Goal: Task Accomplishment & Management: Use online tool/utility

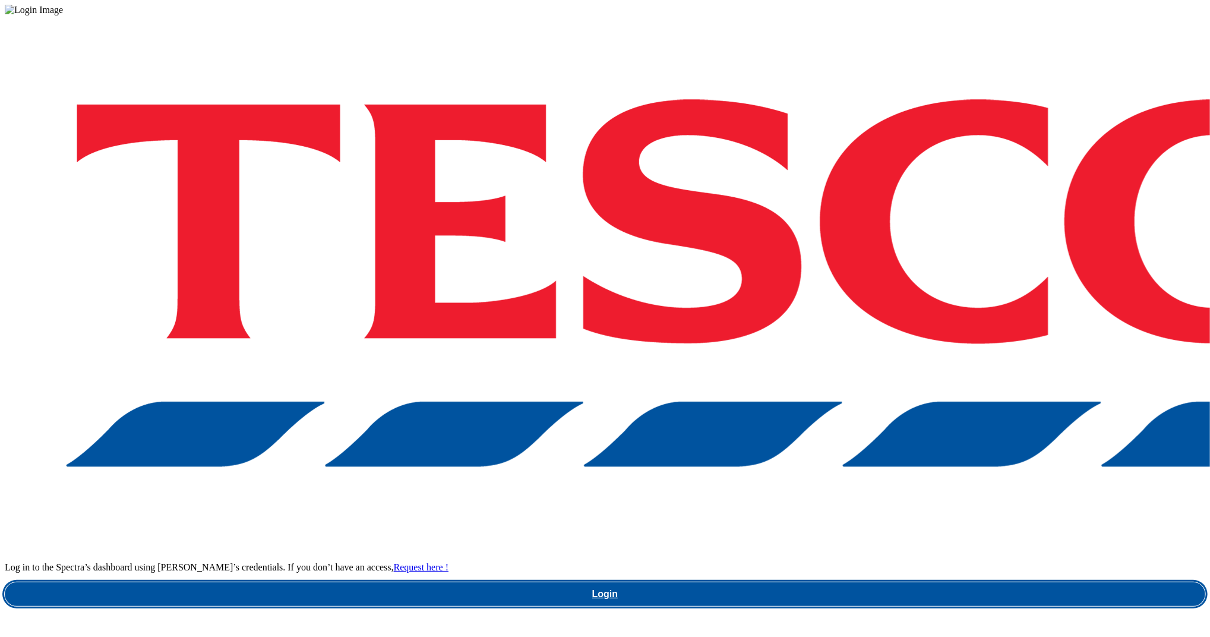
click at [914, 582] on link "Login" at bounding box center [605, 594] width 1200 height 24
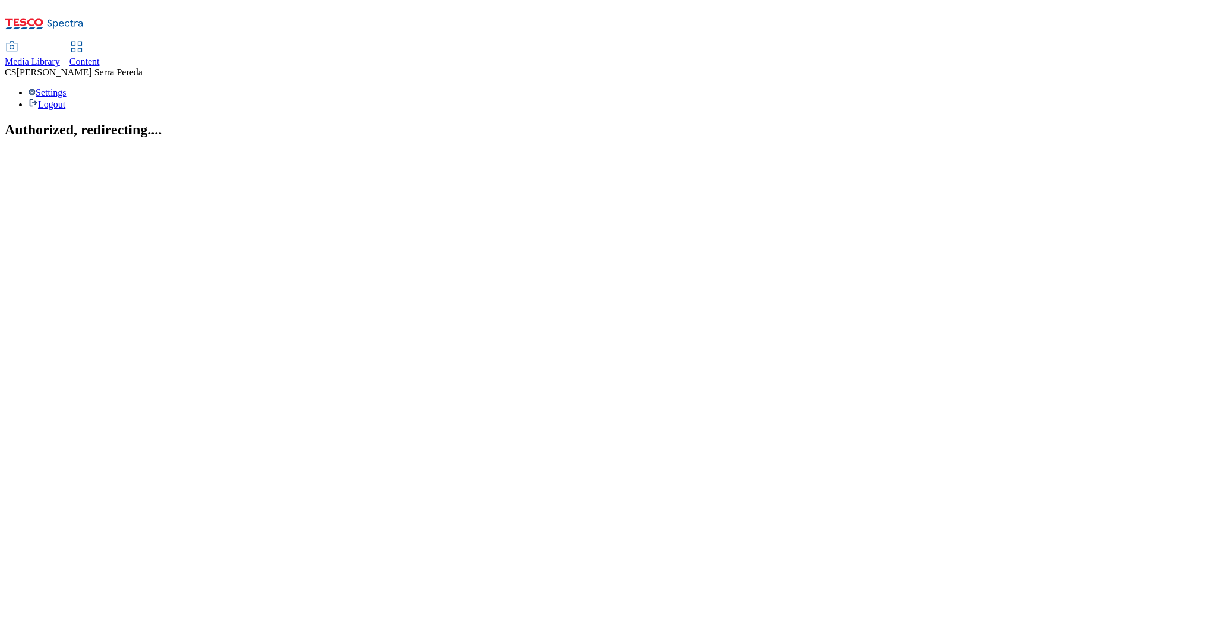
click at [100, 56] on span "Content" at bounding box center [84, 61] width 30 height 10
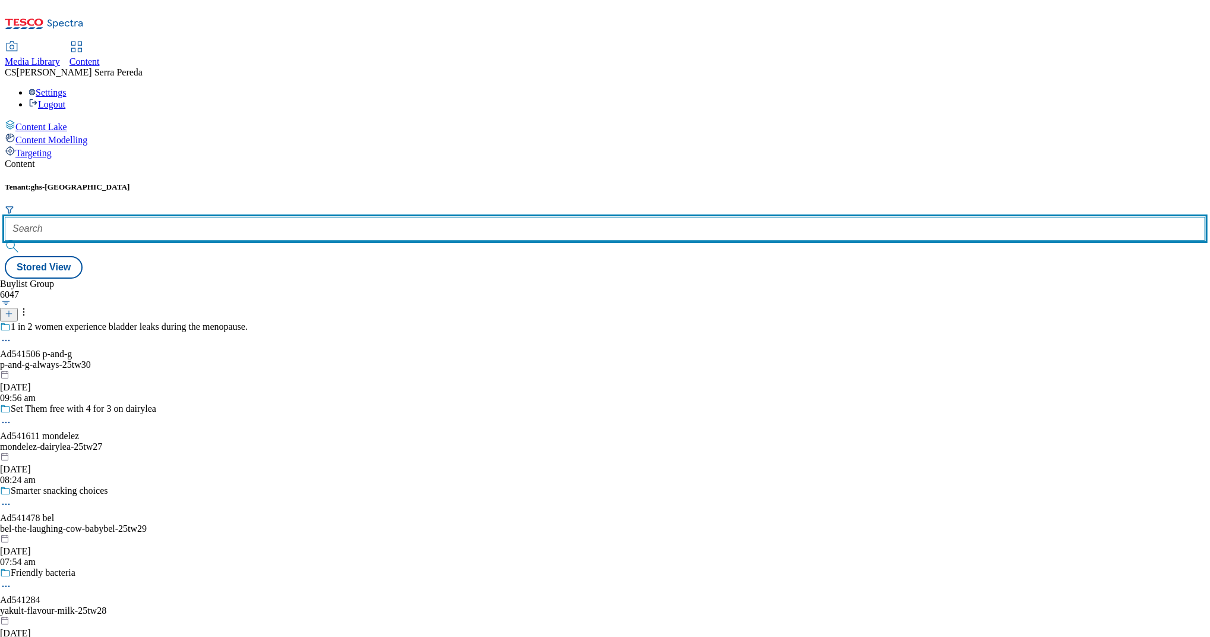
click at [259, 217] on input "text" at bounding box center [605, 229] width 1200 height 24
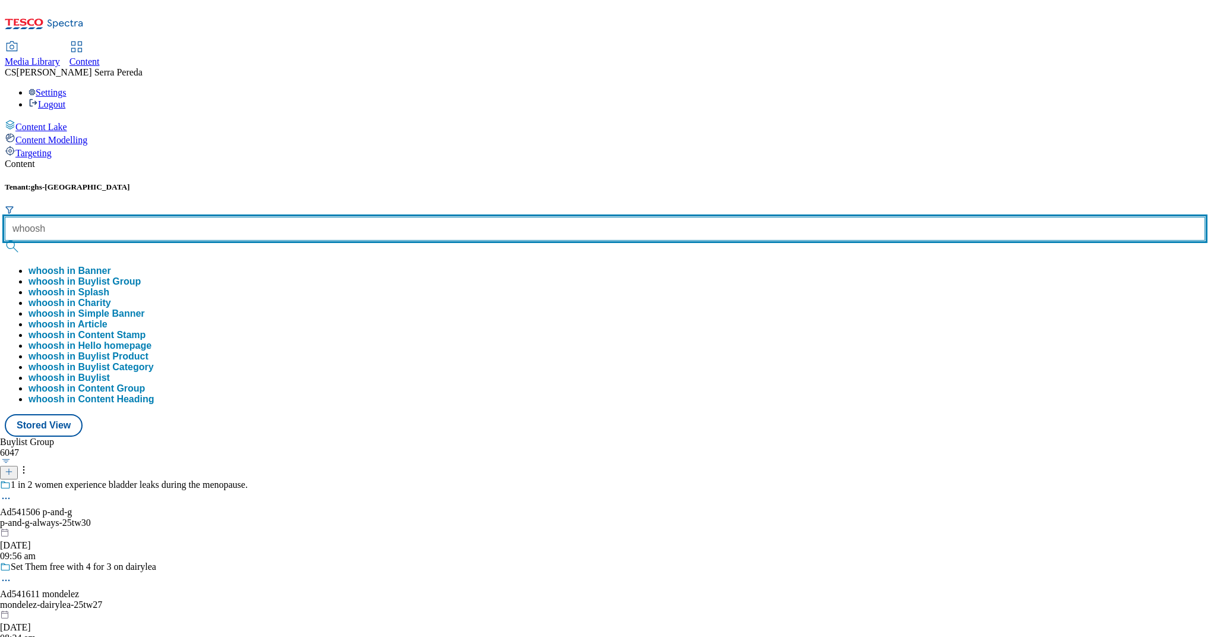
type input "whoosh"
click at [5, 241] on button "submit" at bounding box center [13, 247] width 17 height 12
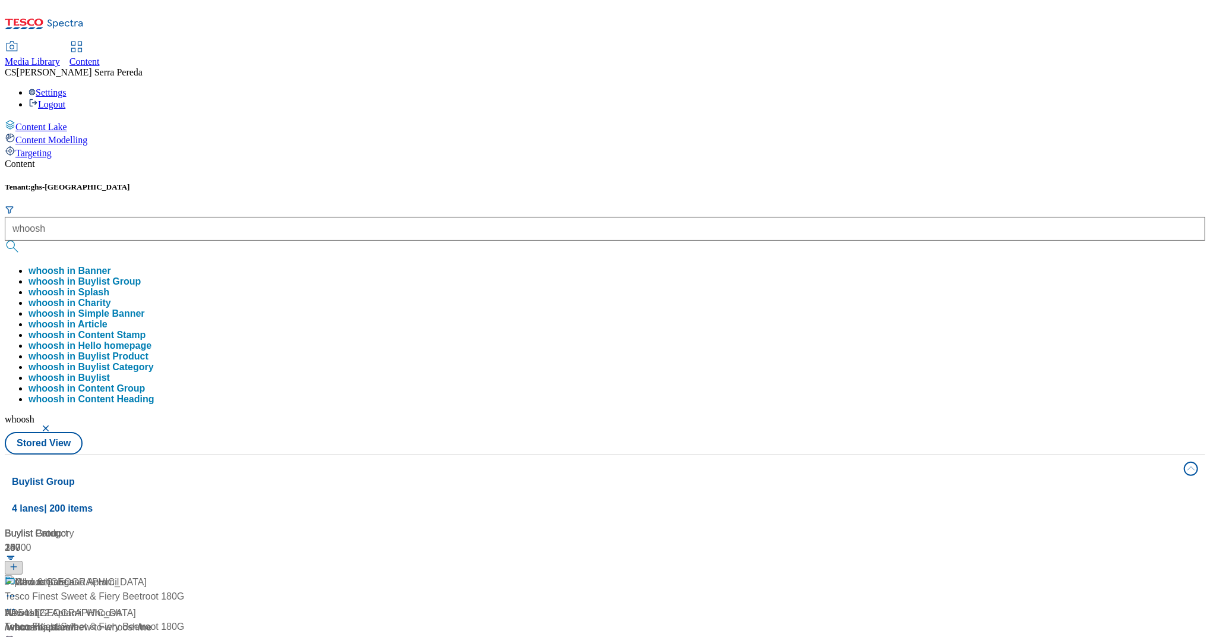
click at [277, 159] on div "Content" at bounding box center [605, 164] width 1200 height 11
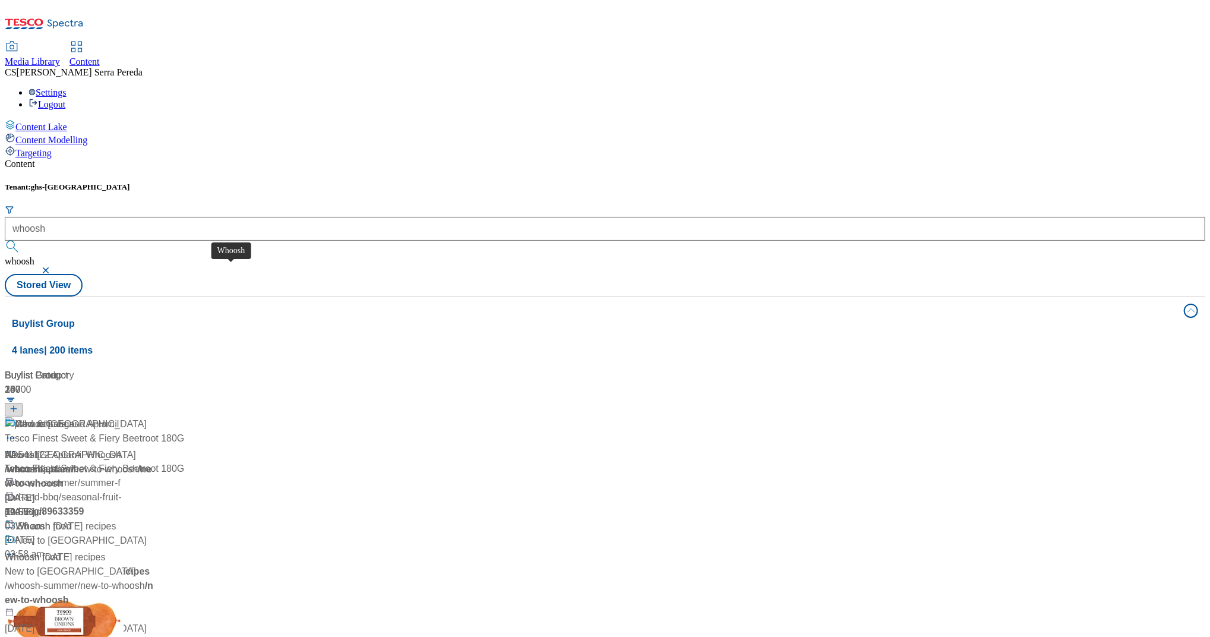
click at [40, 448] on span "Whoosh" at bounding box center [22, 455] width 35 height 14
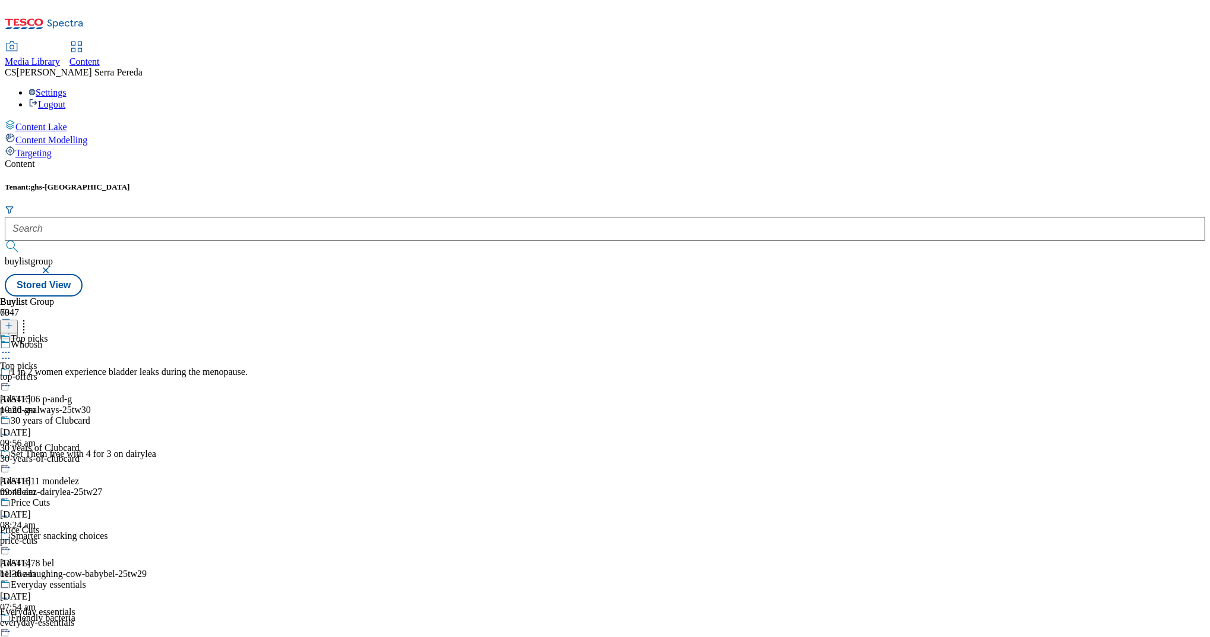
click at [121, 371] on div "top-offers" at bounding box center [60, 376] width 121 height 11
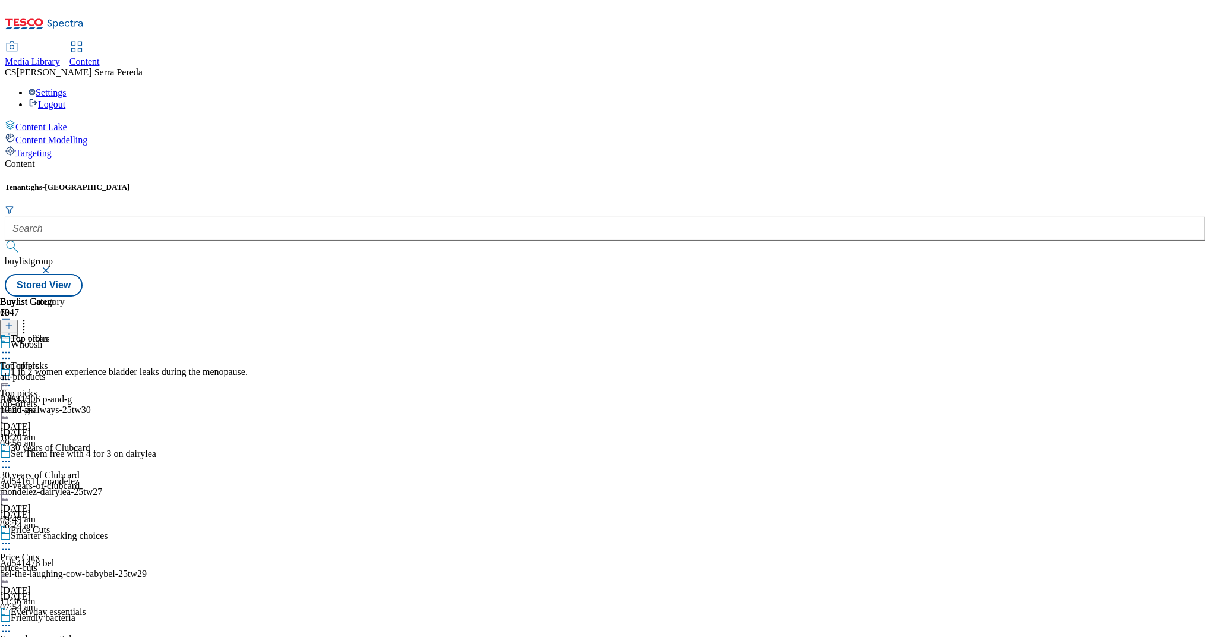
click at [65, 371] on div "all-products" at bounding box center [32, 376] width 65 height 11
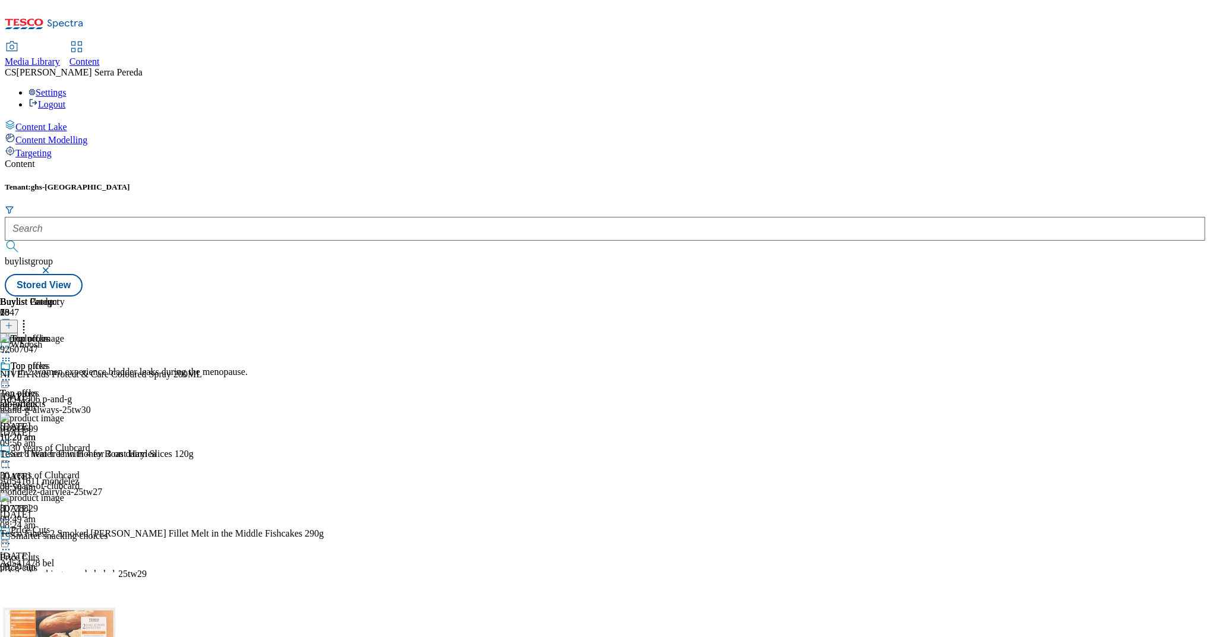
click at [12, 374] on icon at bounding box center [6, 380] width 12 height 12
click at [65, 455] on span "Preview" at bounding box center [51, 459] width 28 height 9
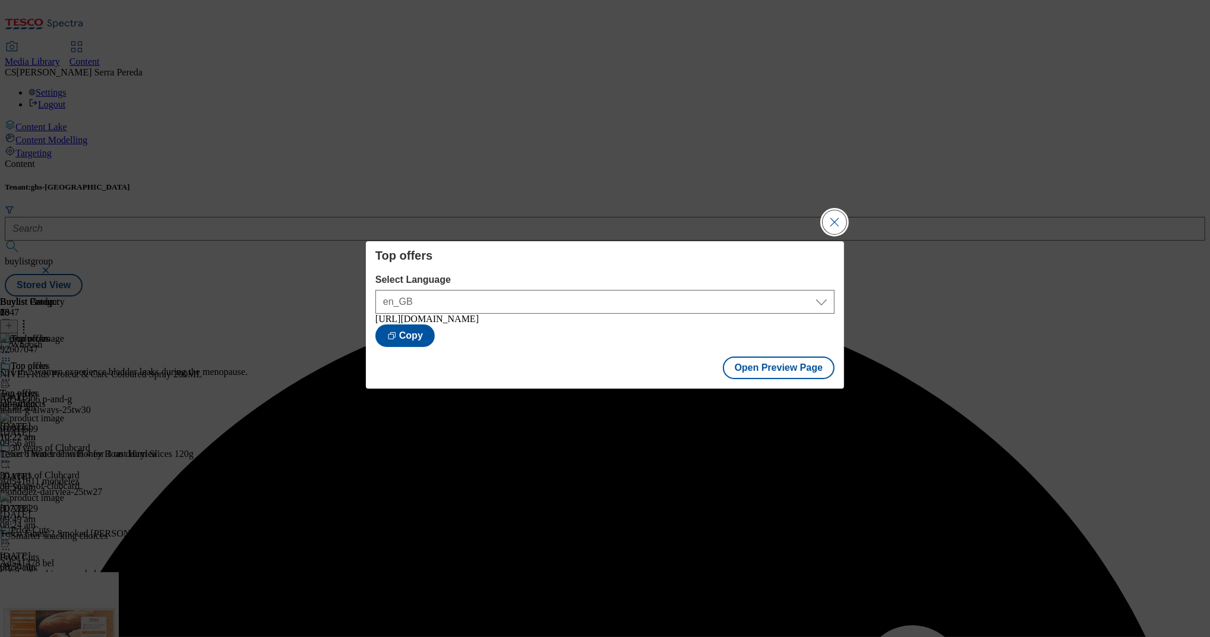
click at [838, 224] on button "Close Modal" at bounding box center [834, 222] width 24 height 24
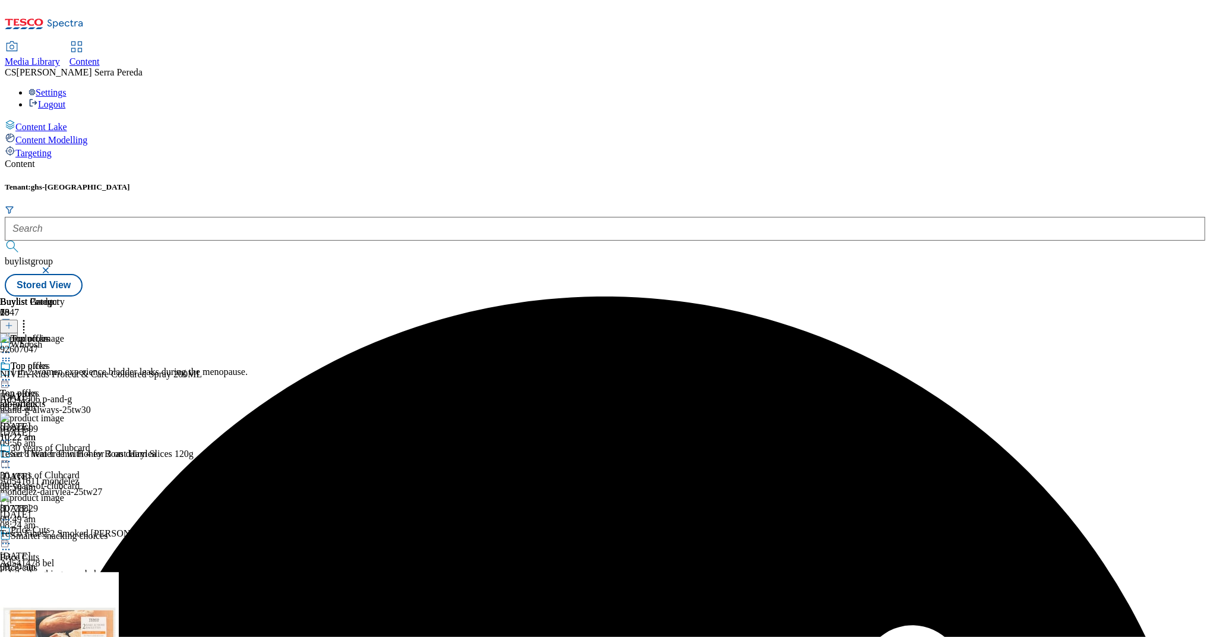
click at [12, 374] on icon at bounding box center [6, 380] width 12 height 12
click at [63, 496] on span "Publish" at bounding box center [50, 500] width 26 height 9
click at [12, 374] on icon at bounding box center [6, 380] width 12 height 12
click at [75, 510] on span "Un-publish" at bounding box center [56, 514] width 38 height 9
click at [12, 374] on icon at bounding box center [6, 380] width 12 height 12
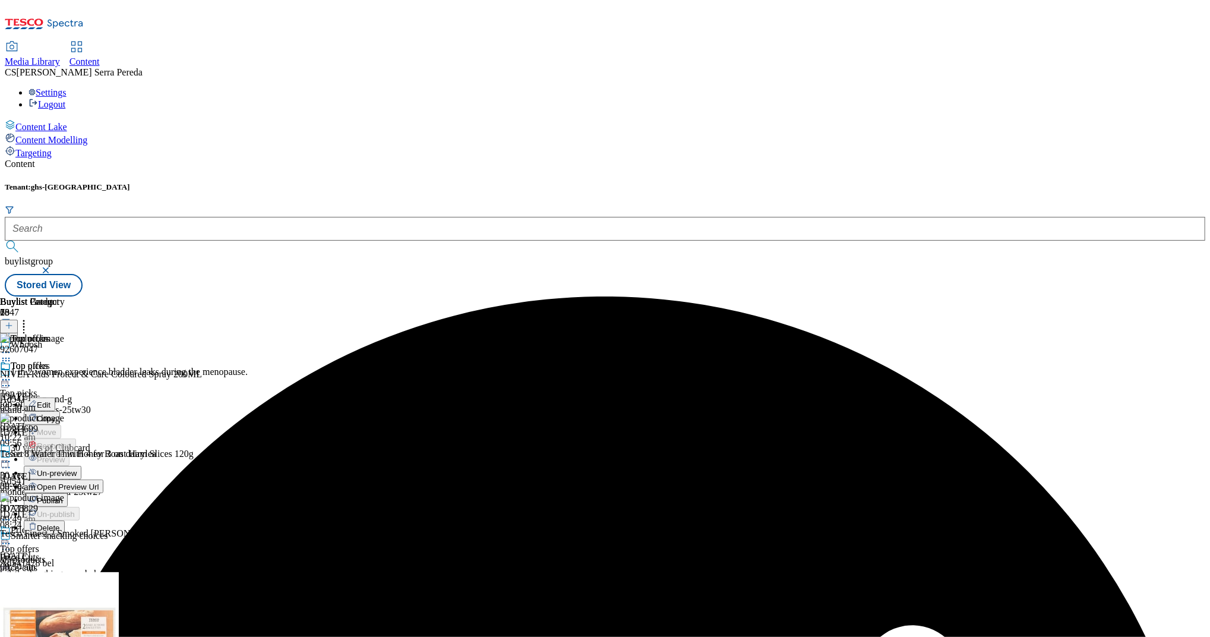
click at [77, 469] on span "Un-preview" at bounding box center [57, 473] width 40 height 9
click at [30, 318] on icon at bounding box center [24, 324] width 12 height 12
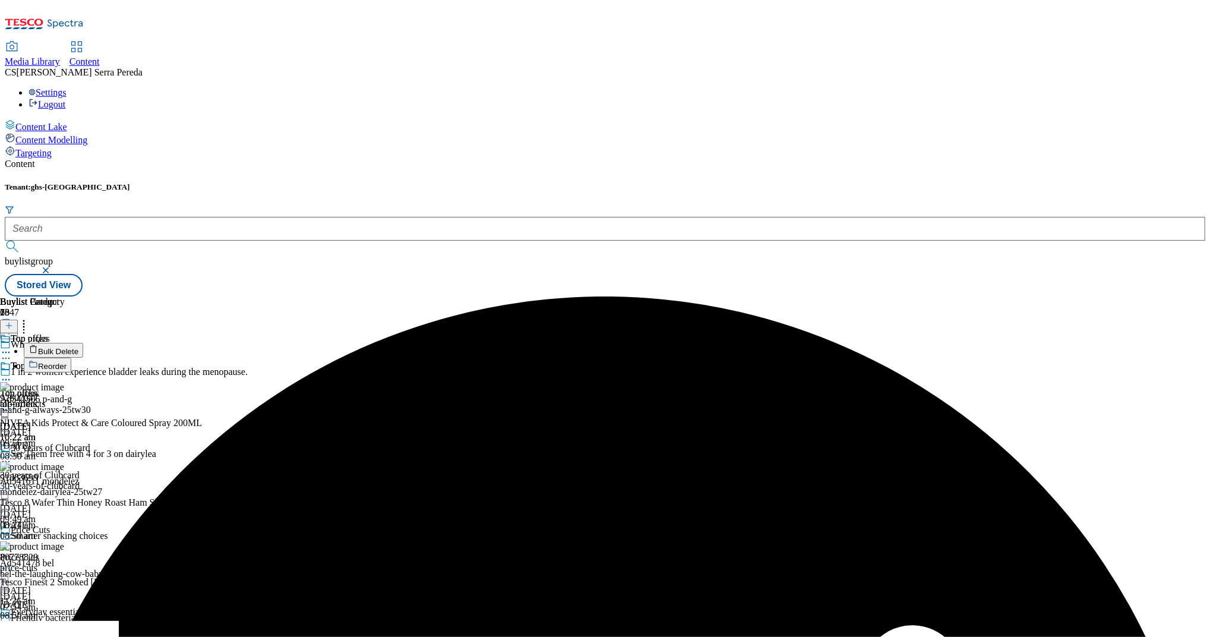
click at [83, 343] on button "Bulk Delete" at bounding box center [53, 350] width 59 height 15
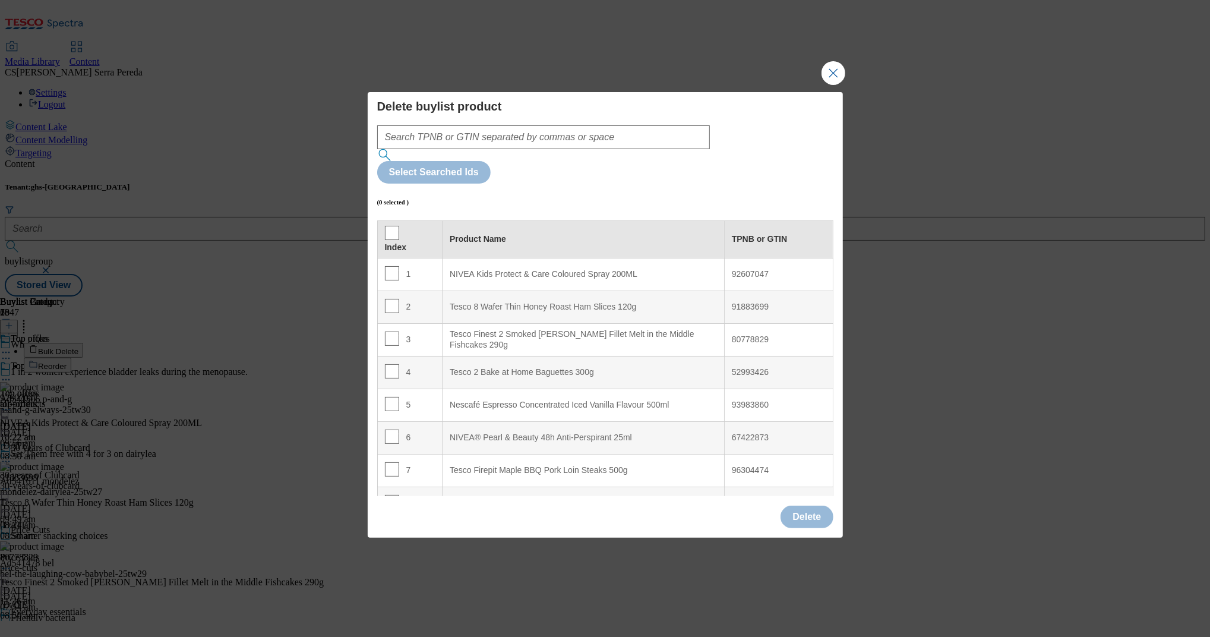
scroll to position [564, 0]
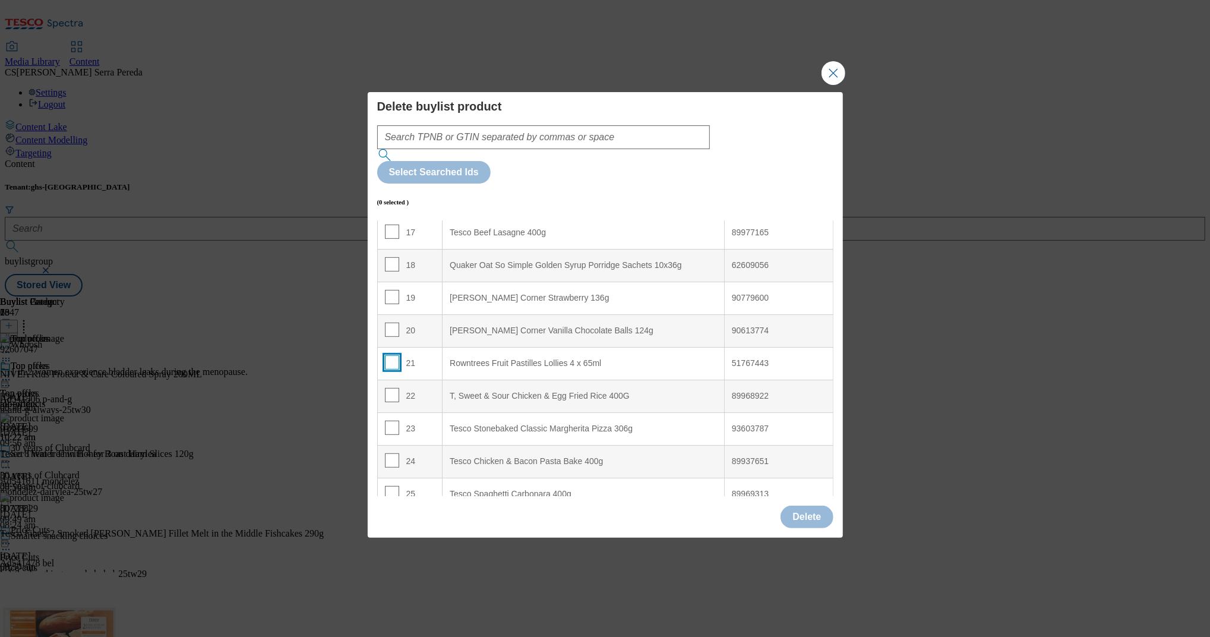
click at [390, 355] on input "Modal" at bounding box center [392, 362] width 14 height 14
checkbox input "true"
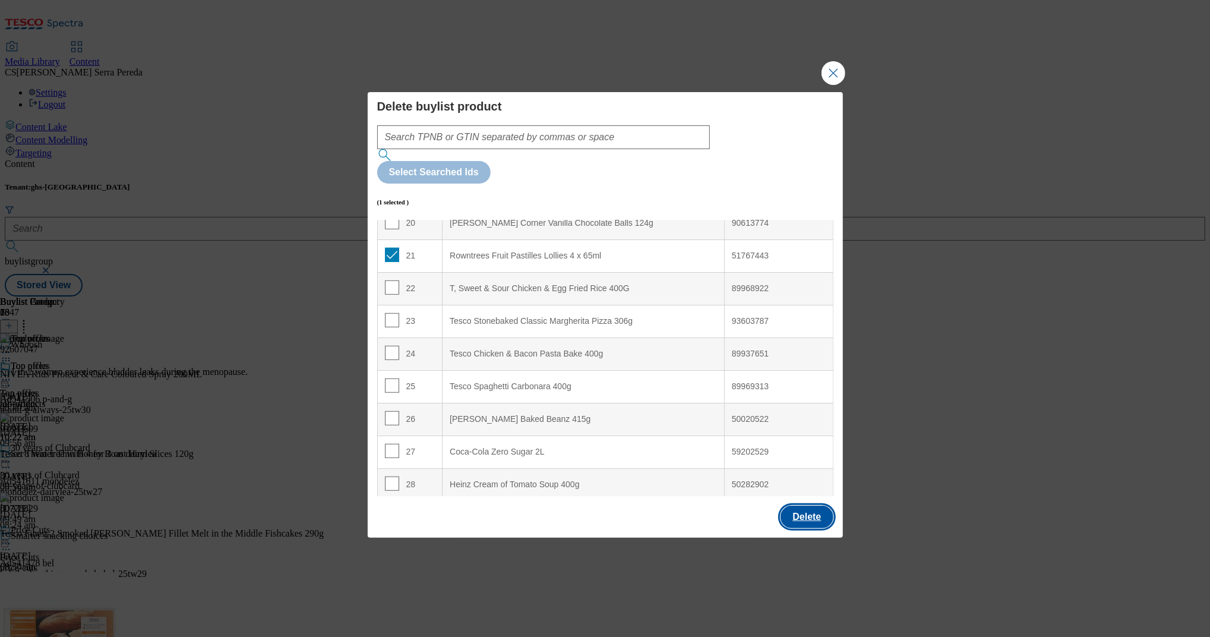
click at [800, 505] on button "Delete" at bounding box center [806, 516] width 52 height 23
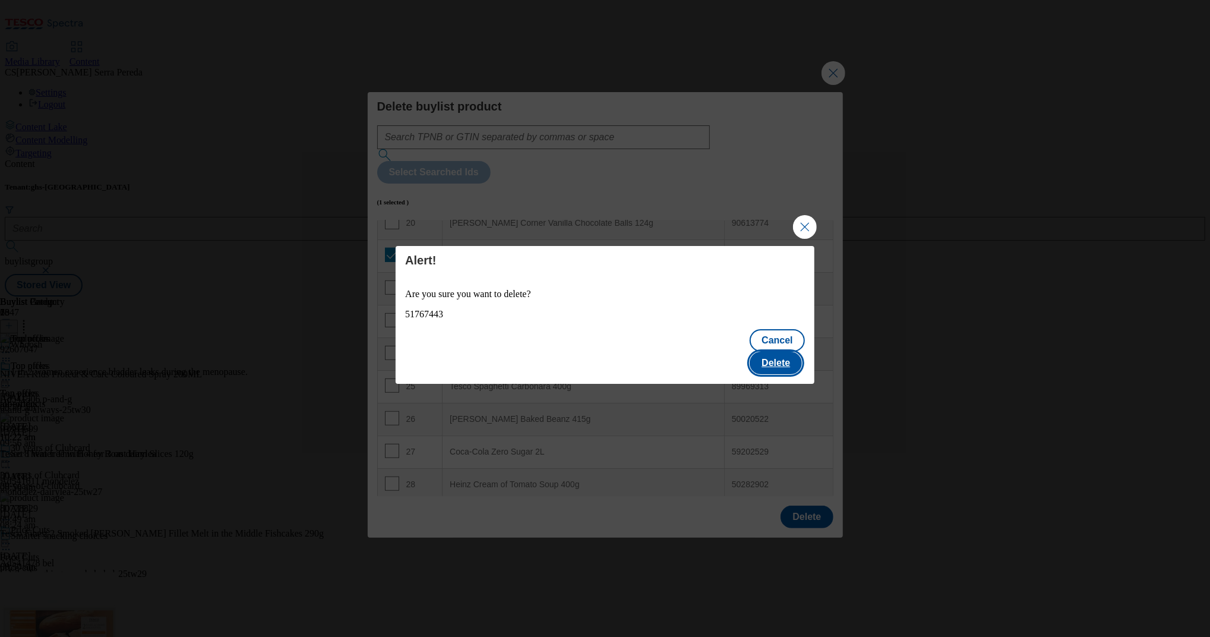
click at [775, 352] on button "Delete" at bounding box center [775, 363] width 52 height 23
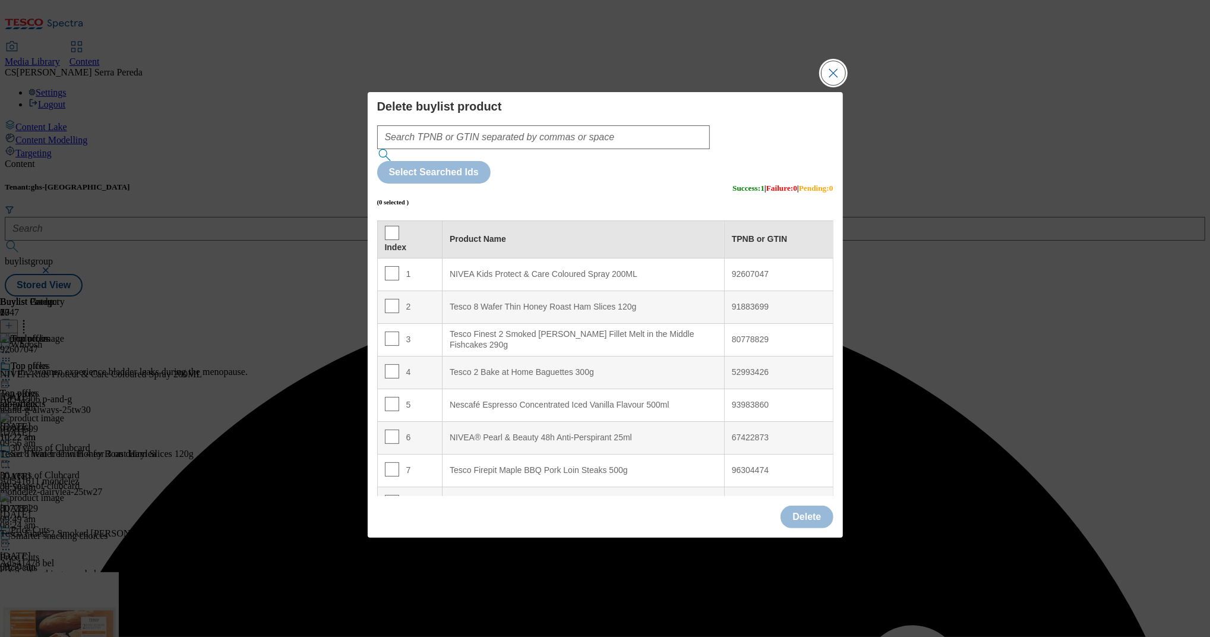
click at [831, 85] on button "Close Modal" at bounding box center [833, 73] width 24 height 24
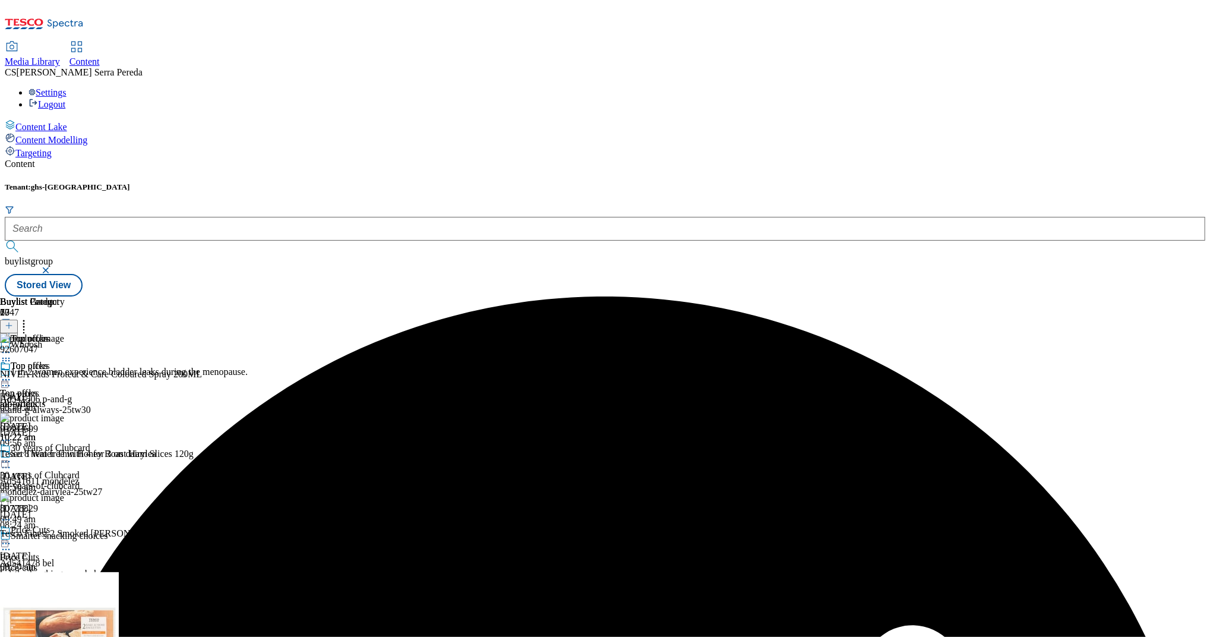
click at [12, 374] on icon at bounding box center [6, 380] width 12 height 12
click at [65, 455] on span "Preview" at bounding box center [51, 459] width 28 height 9
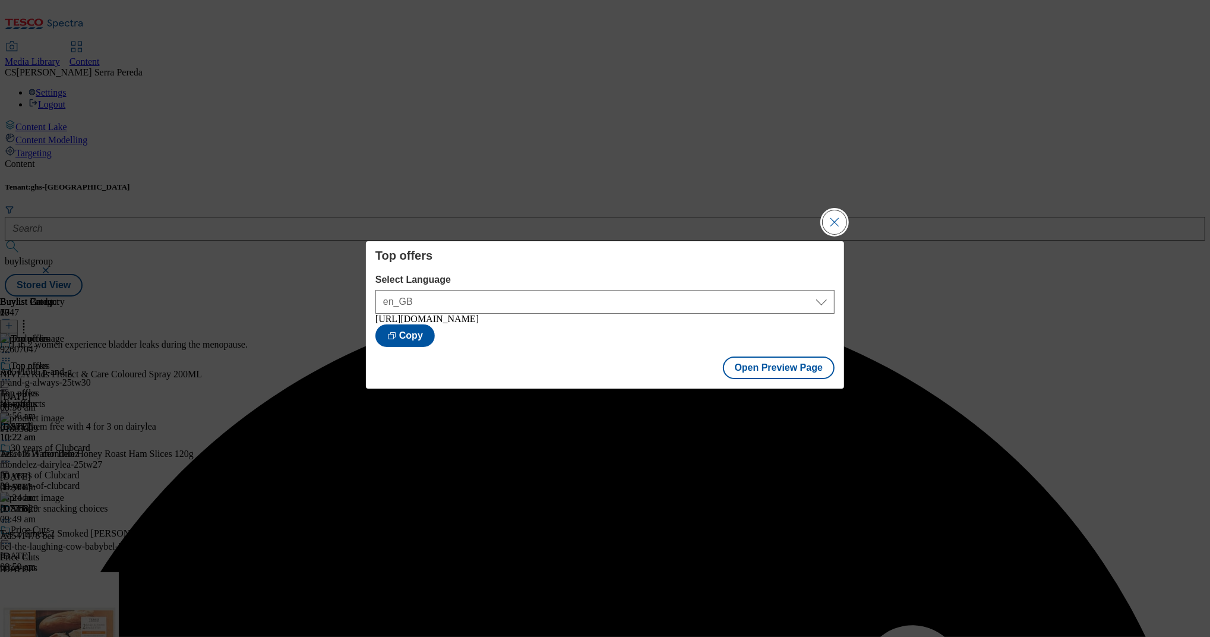
click at [838, 223] on button "Close Modal" at bounding box center [834, 222] width 24 height 24
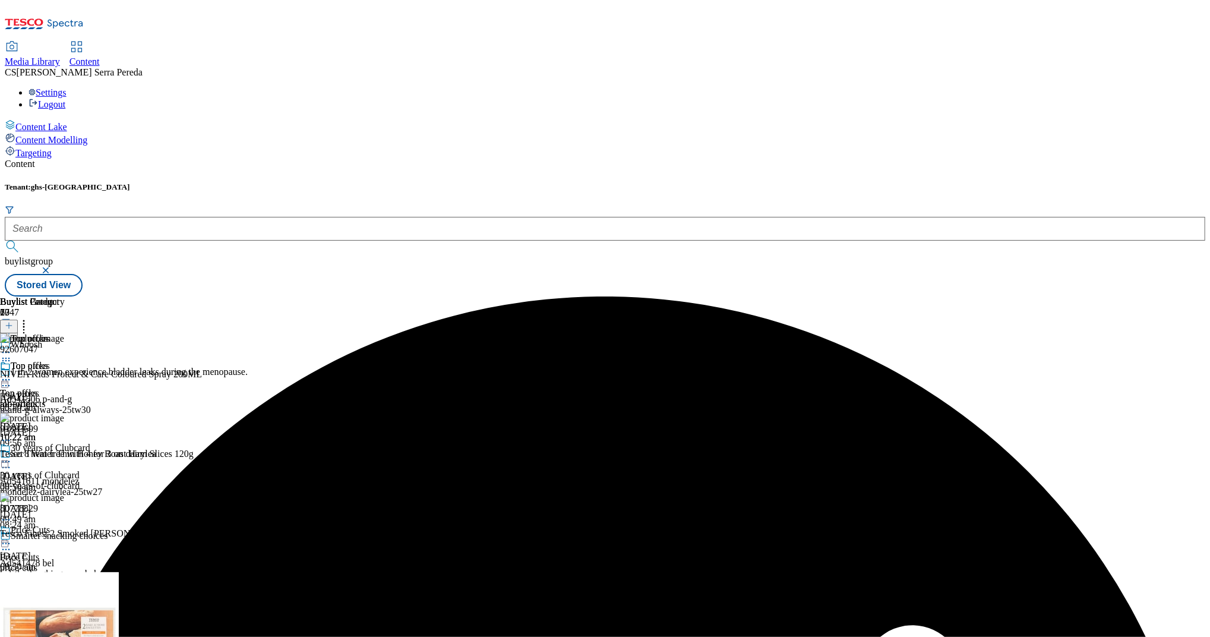
click at [12, 374] on icon at bounding box center [6, 380] width 12 height 12
click at [63, 496] on span "Publish" at bounding box center [50, 500] width 26 height 9
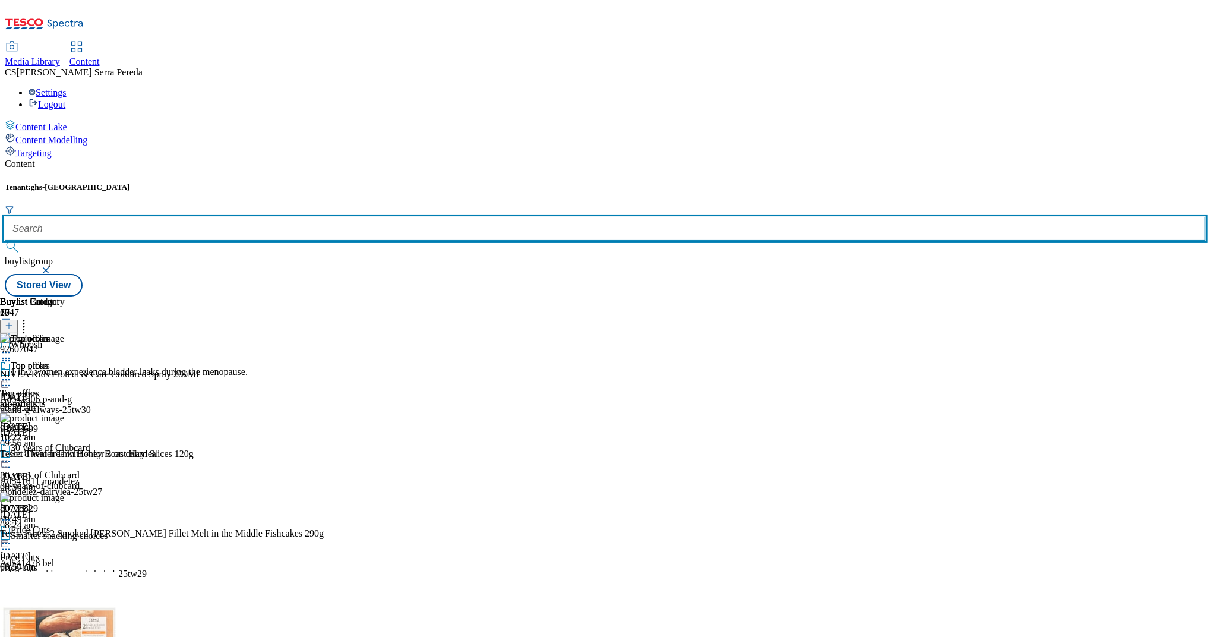
click at [274, 217] on input "text" at bounding box center [605, 229] width 1200 height 24
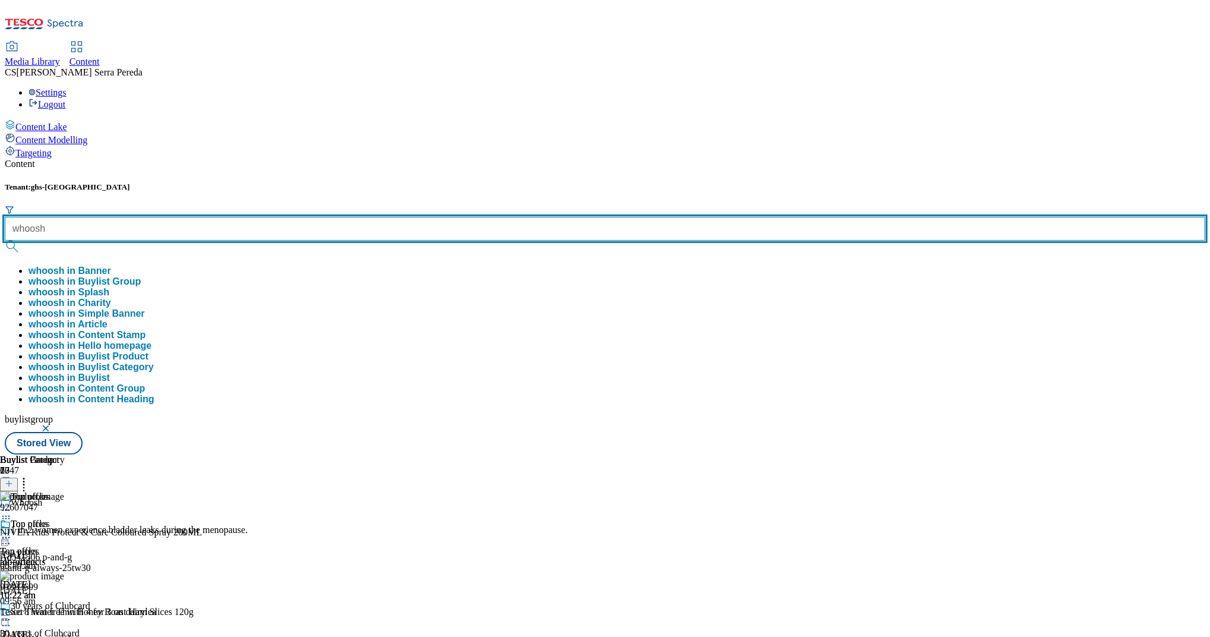
type input "whoosh"
click at [5, 241] on button "submit" at bounding box center [13, 247] width 17 height 12
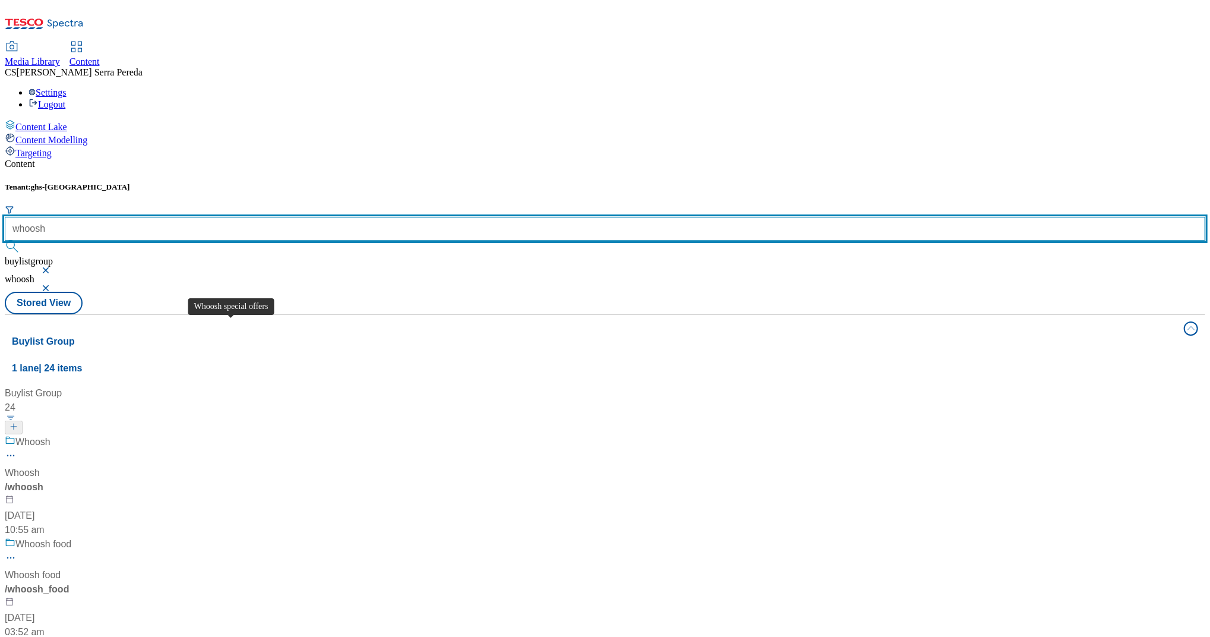
scroll to position [739, 0]
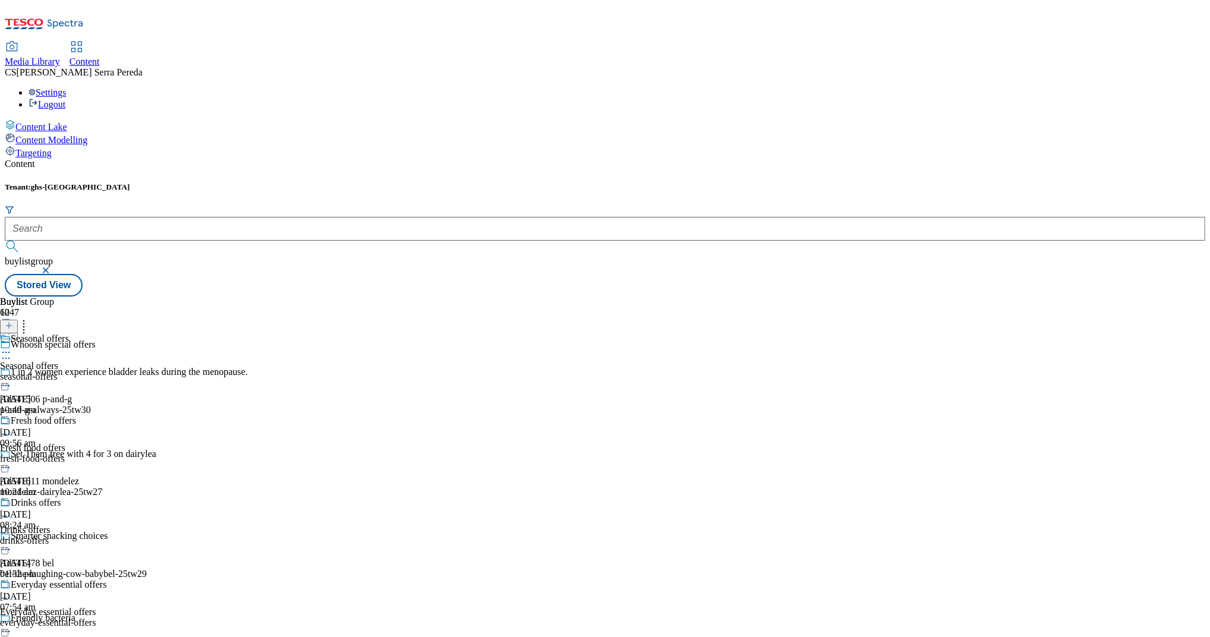
click at [65, 442] on div "Fresh food offers" at bounding box center [32, 447] width 65 height 11
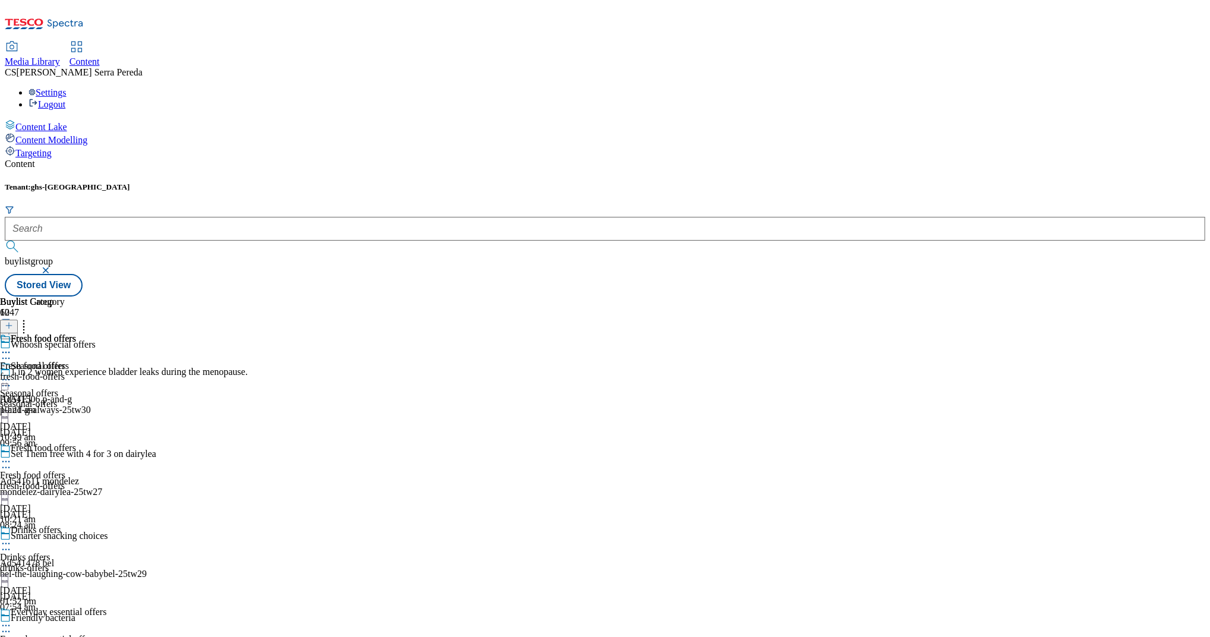
click at [76, 371] on div "fresh-food-offers" at bounding box center [38, 376] width 76 height 11
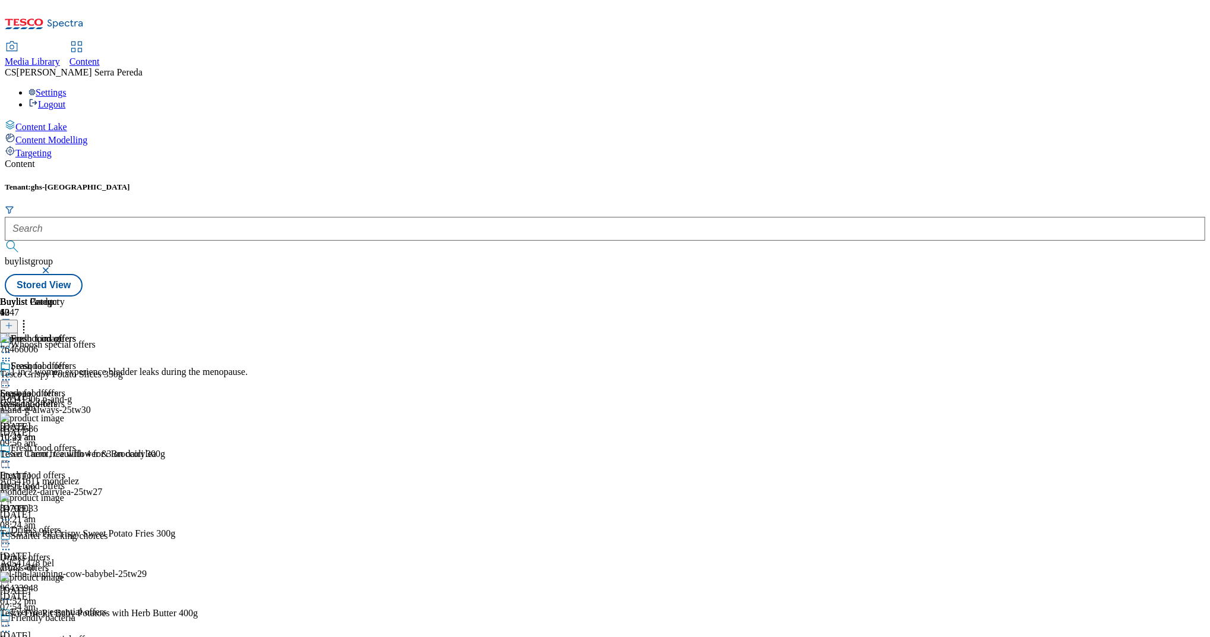
click at [13, 321] on icon at bounding box center [9, 325] width 8 height 8
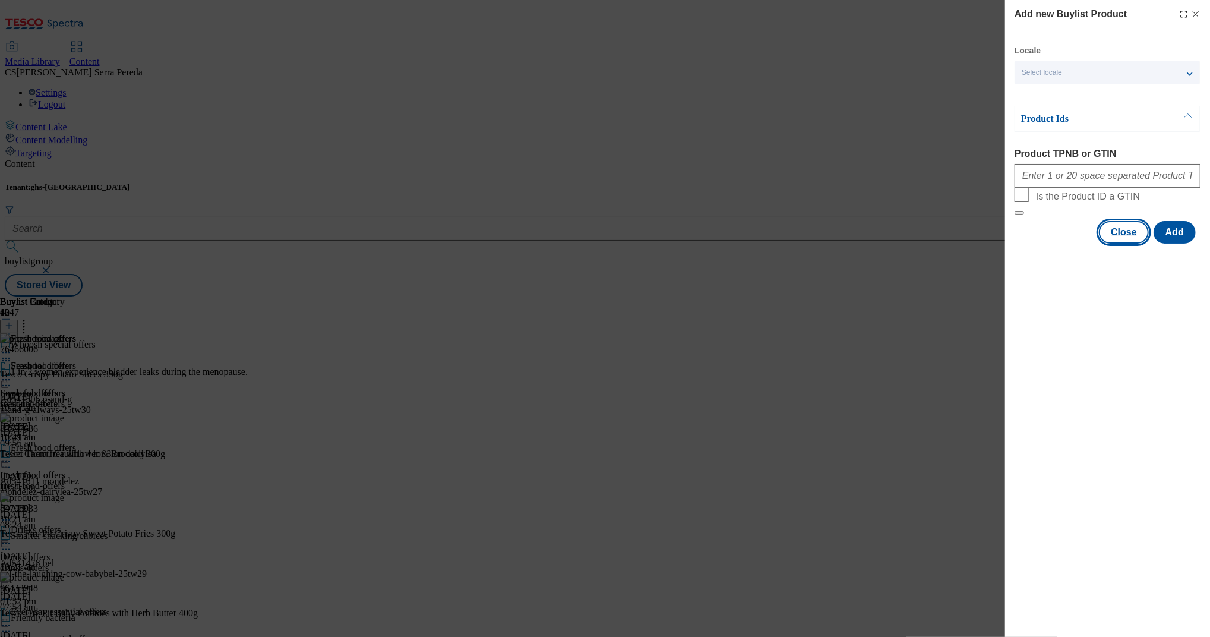
click at [1123, 243] on button "Close" at bounding box center [1124, 232] width 50 height 23
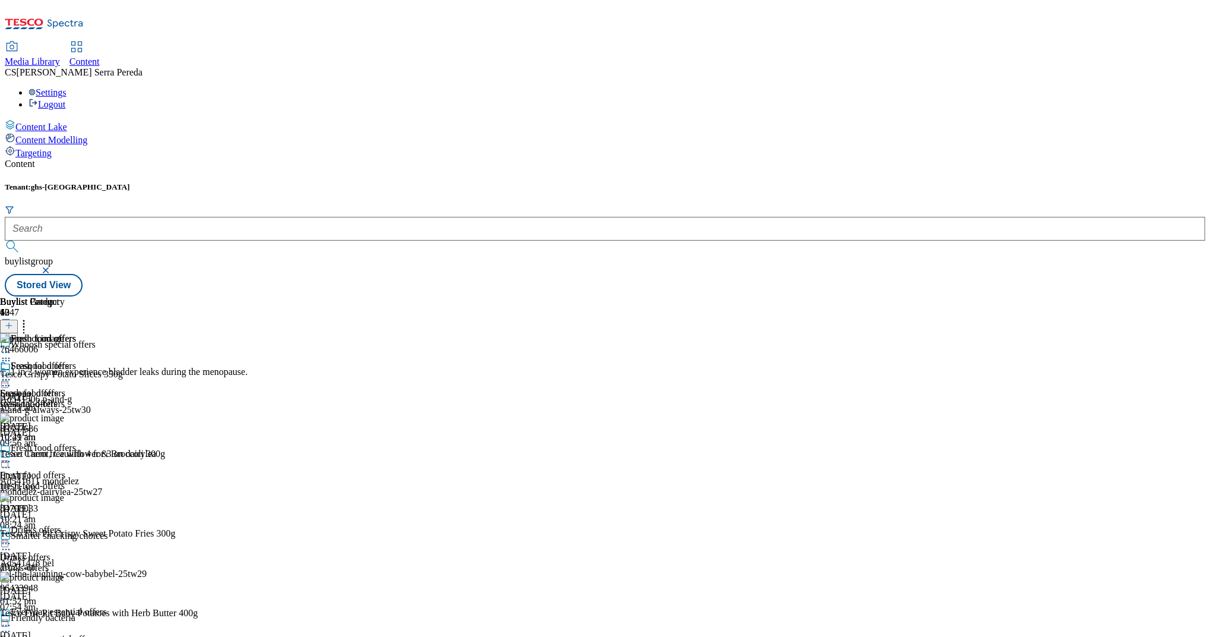
click at [12, 374] on icon at bounding box center [6, 380] width 12 height 12
click at [75, 510] on span "Un-publish" at bounding box center [56, 514] width 38 height 9
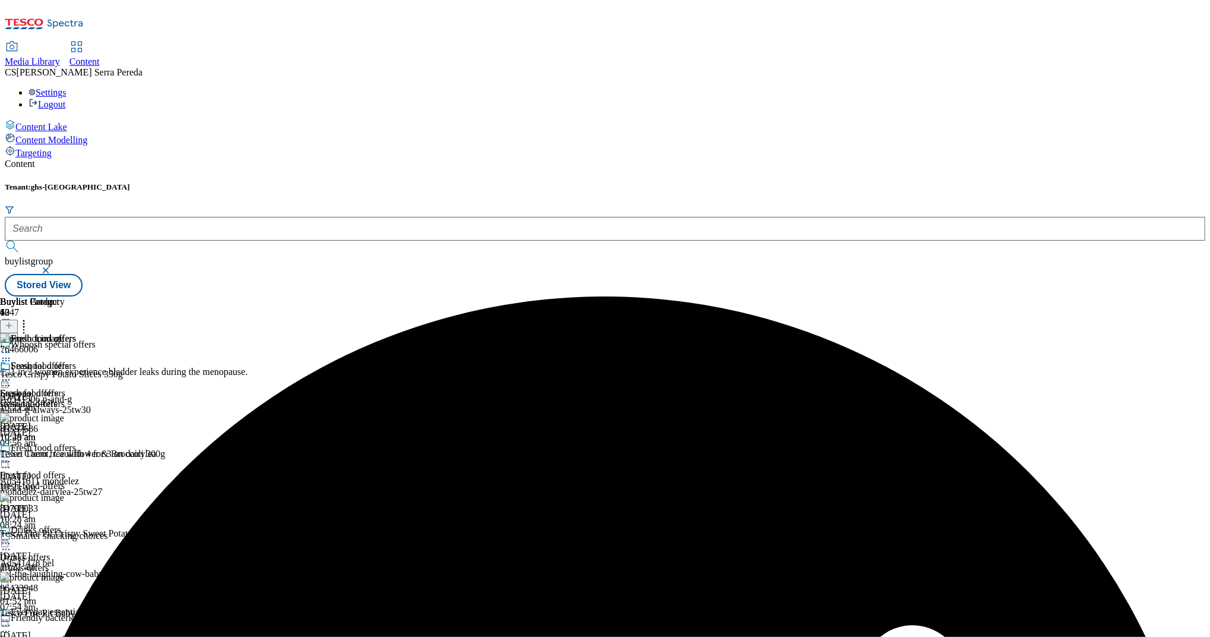
drag, startPoint x: 771, startPoint y: 195, endPoint x: 679, endPoint y: 331, distance: 163.7
click at [76, 360] on div "Fresh food offers Fresh food offers fresh-food-offers [DATE] 10:28 am" at bounding box center [38, 401] width 76 height 82
click at [12, 374] on icon at bounding box center [6, 380] width 12 height 12
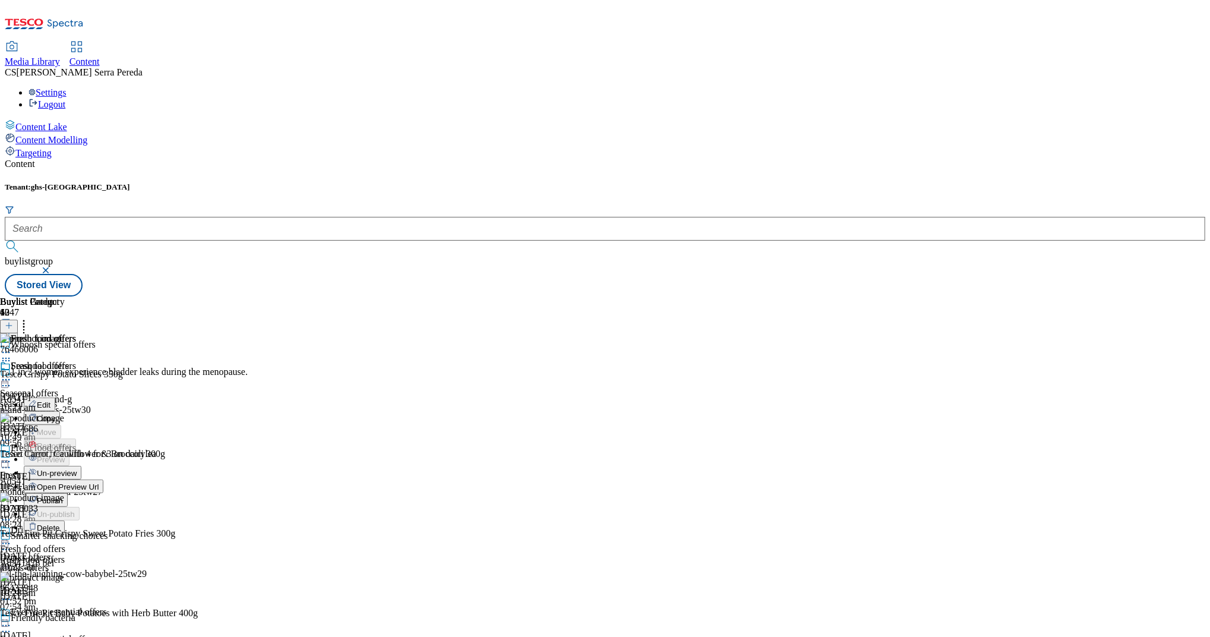
click at [77, 469] on span "Un-preview" at bounding box center [57, 473] width 40 height 9
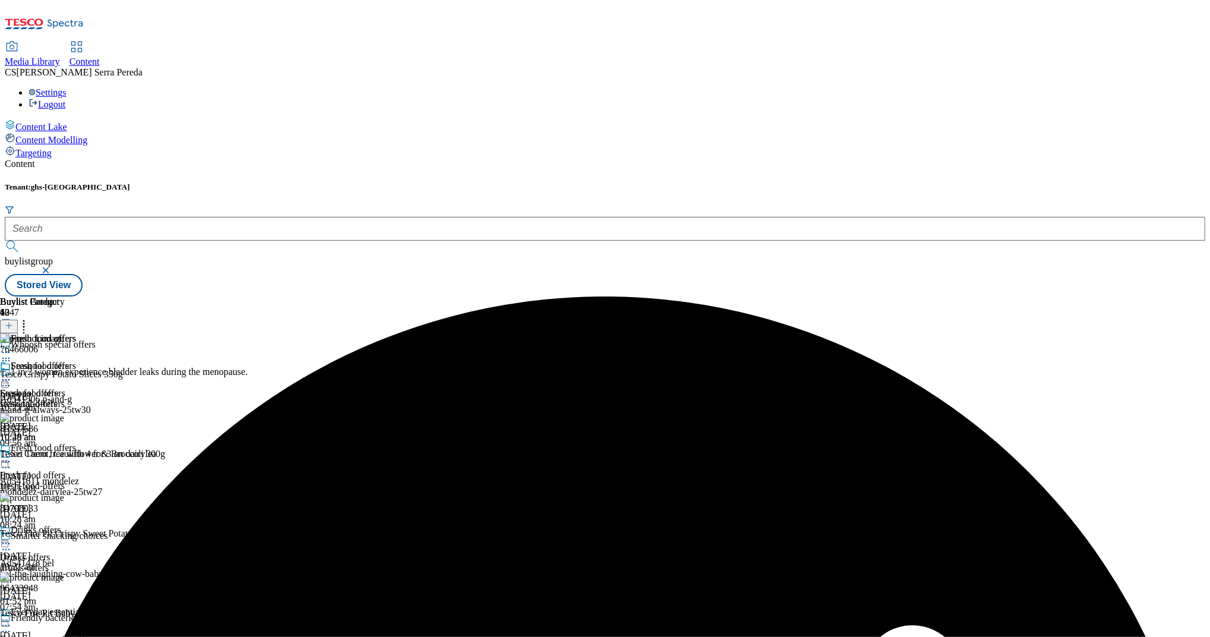
click at [30, 318] on icon at bounding box center [24, 324] width 12 height 12
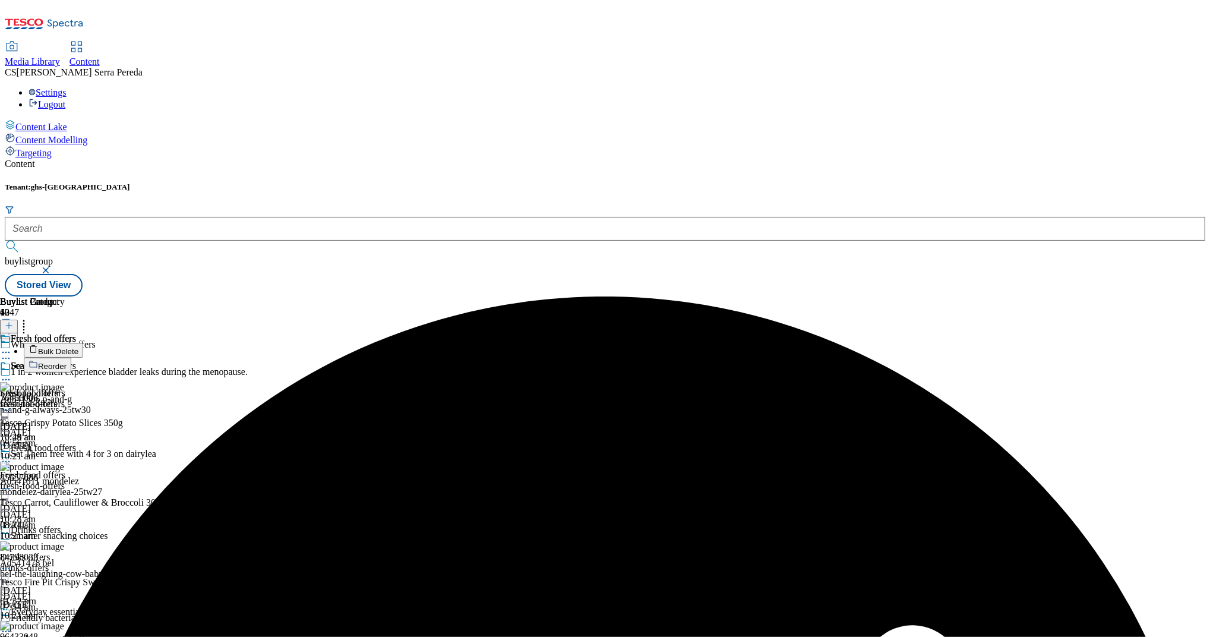
click at [83, 343] on button "Bulk Delete" at bounding box center [53, 350] width 59 height 15
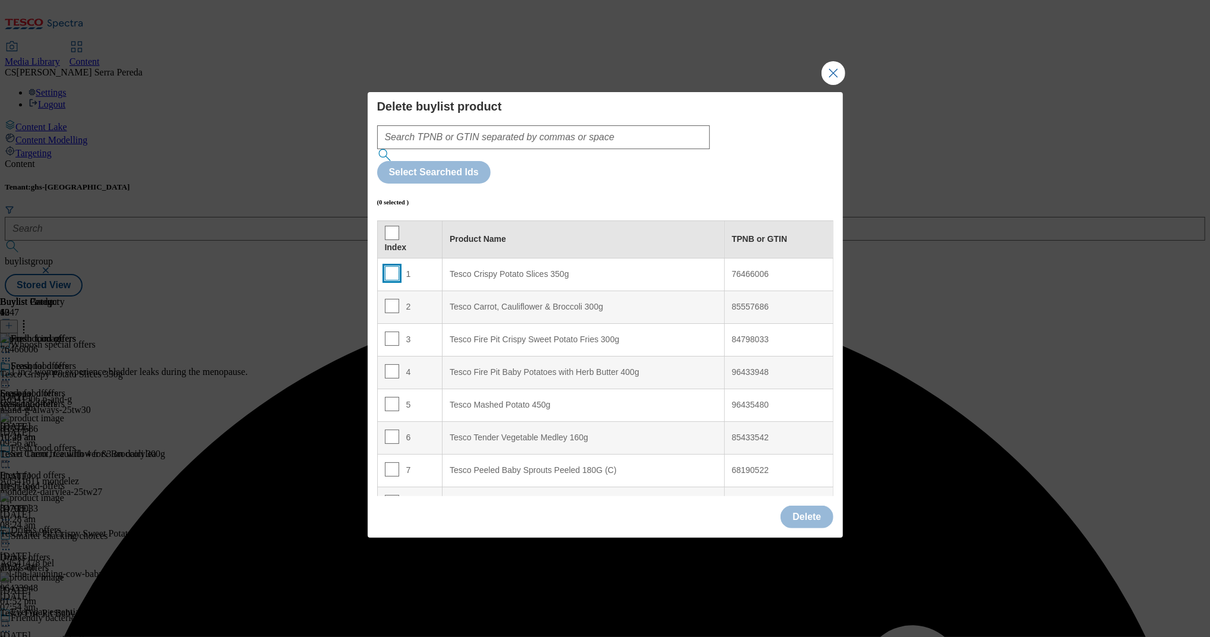
click at [393, 266] on input "Modal" at bounding box center [392, 273] width 14 height 14
checkbox input "true"
click at [390, 299] on input "Modal" at bounding box center [392, 306] width 14 height 14
checkbox input "true"
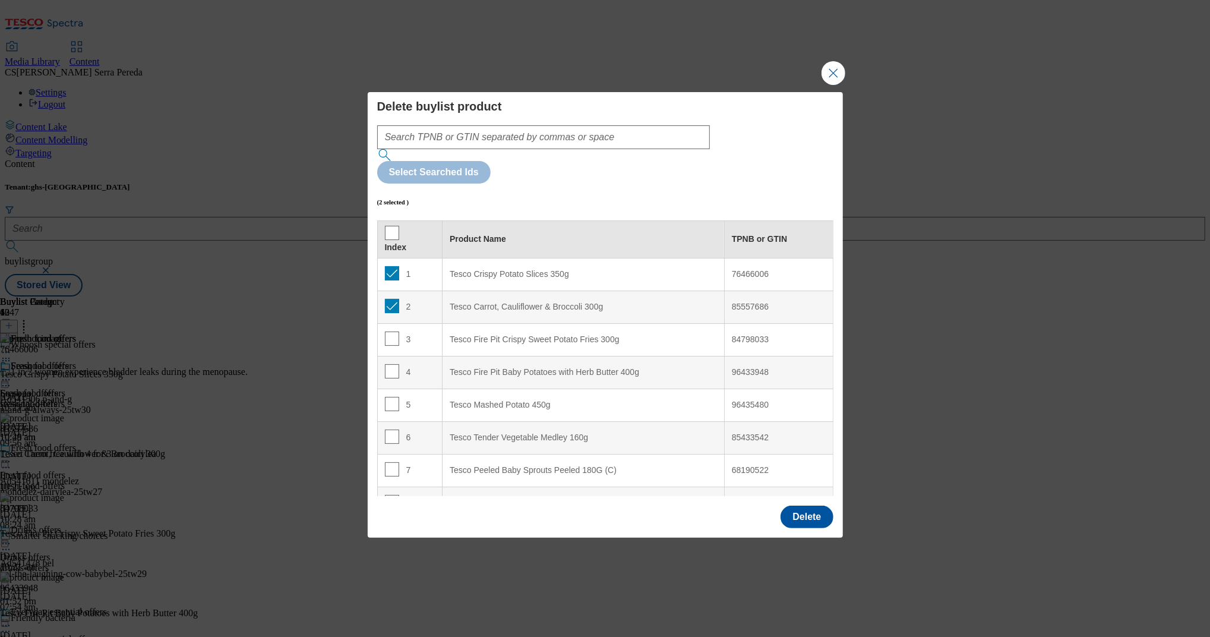
click at [390, 323] on td "3" at bounding box center [409, 339] width 65 height 33
click at [390, 331] on input "Modal" at bounding box center [392, 338] width 14 height 14
checkbox input "true"
click at [390, 364] on input "Modal" at bounding box center [392, 371] width 14 height 14
checkbox input "true"
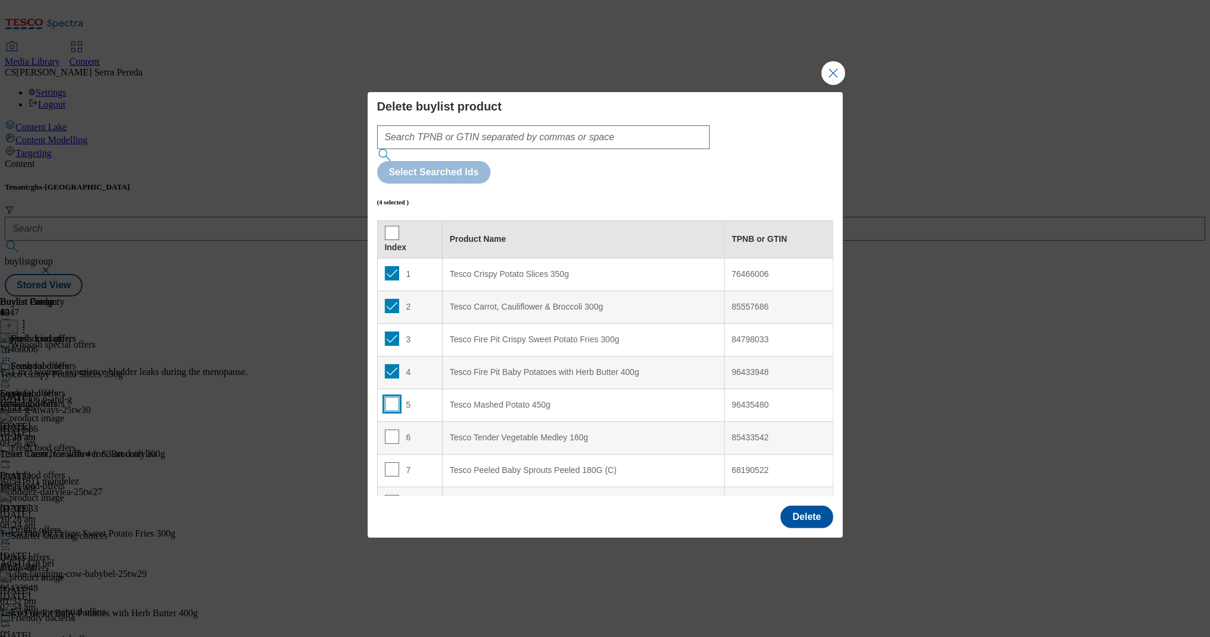
click at [390, 397] on input "Modal" at bounding box center [392, 404] width 14 height 14
checkbox input "true"
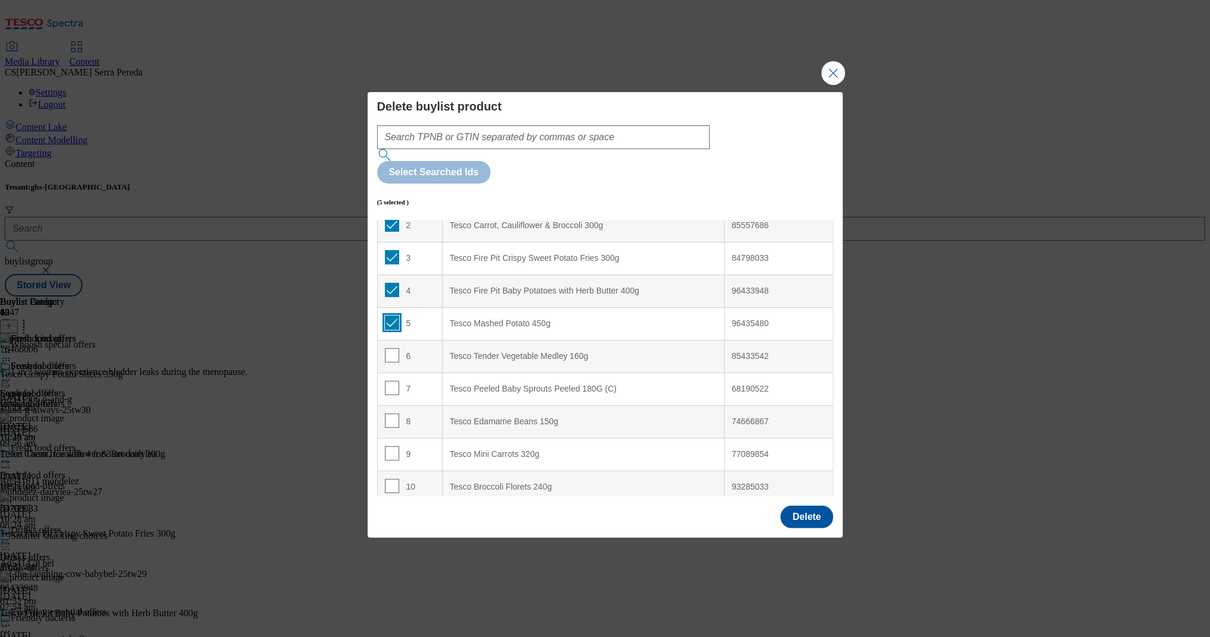
scroll to position [82, 0]
click at [390, 347] on input "Modal" at bounding box center [392, 354] width 14 height 14
checkbox input "true"
click at [385, 380] on input "Modal" at bounding box center [392, 387] width 14 height 14
checkbox input "true"
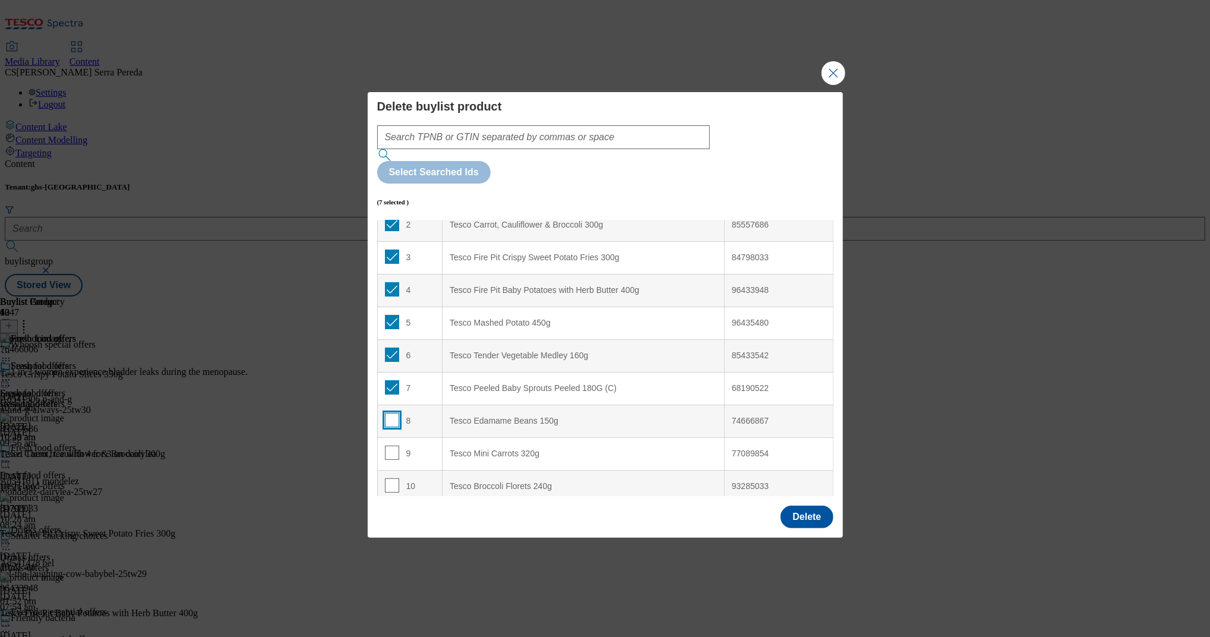
click at [385, 413] on input "Modal" at bounding box center [392, 420] width 14 height 14
checkbox input "true"
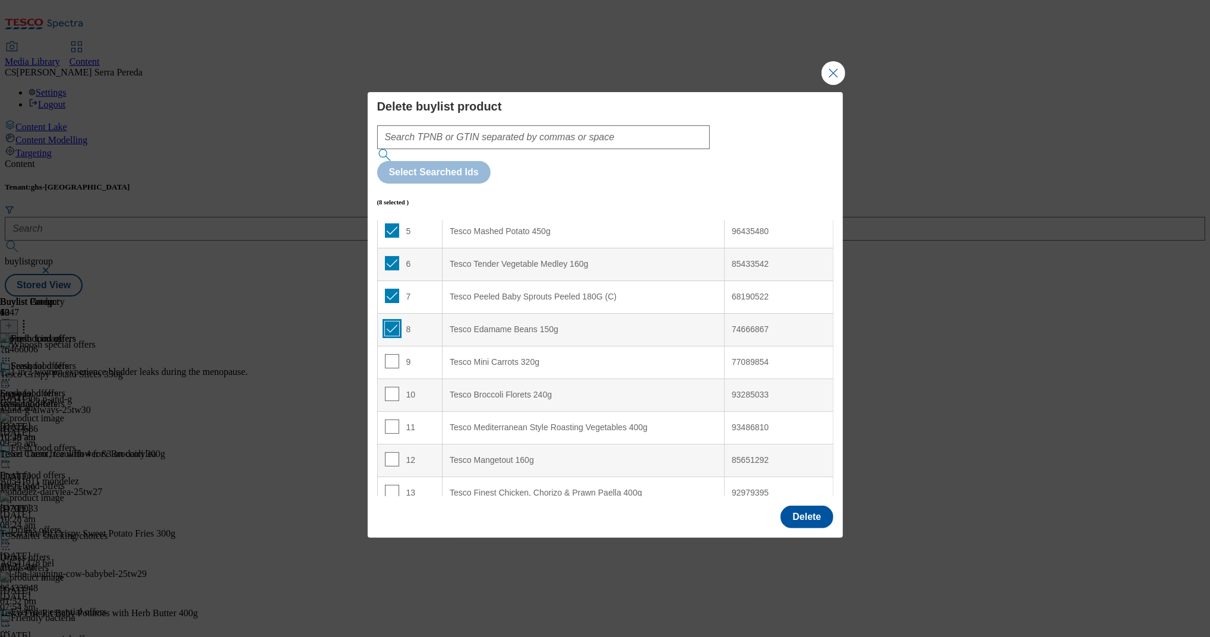
scroll to position [174, 0]
click at [391, 353] on input "Modal" at bounding box center [392, 360] width 14 height 14
checkbox input "true"
click at [391, 386] on input "Modal" at bounding box center [392, 393] width 14 height 14
checkbox input "true"
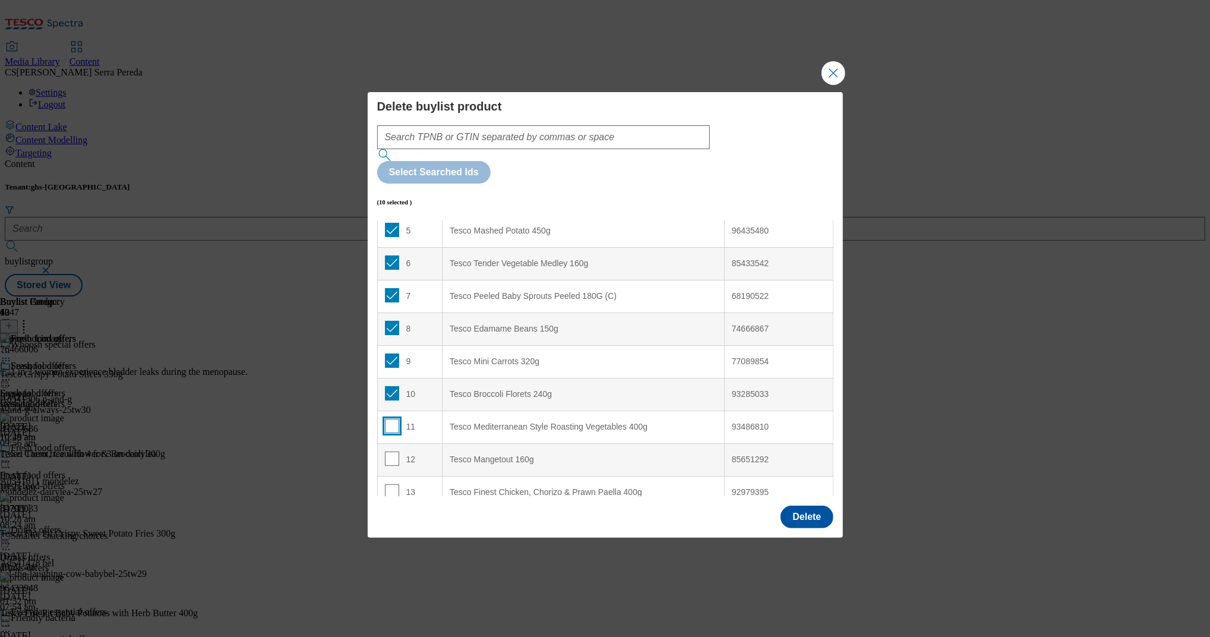
click at [391, 419] on input "Modal" at bounding box center [392, 426] width 14 height 14
checkbox input "true"
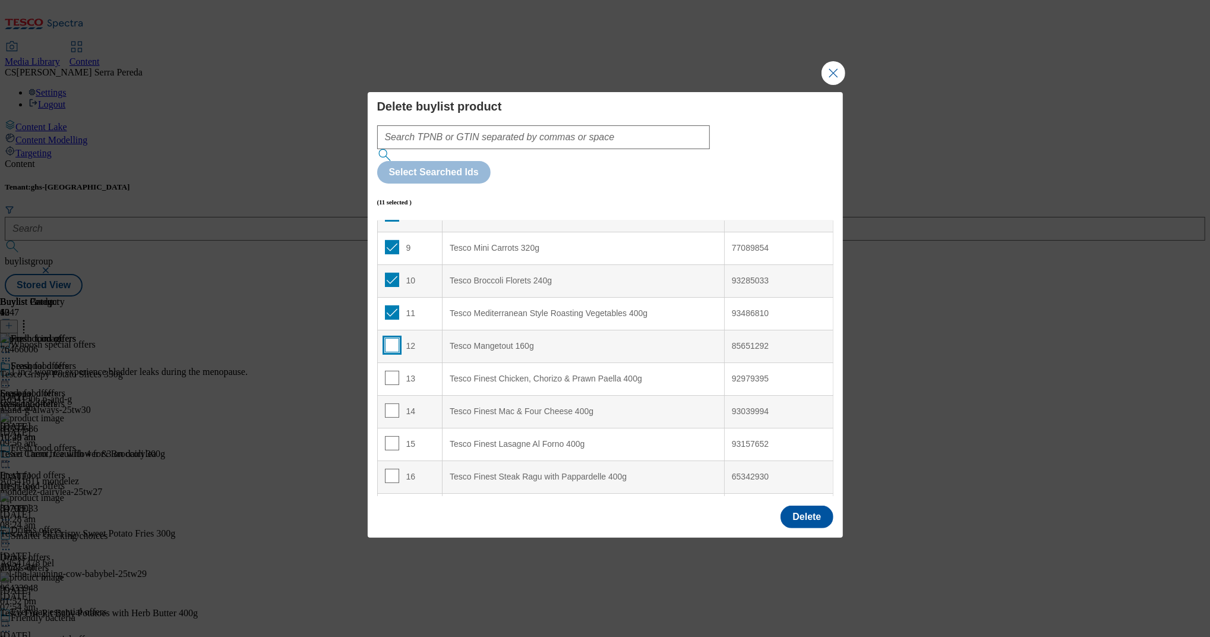
click at [388, 338] on input "Modal" at bounding box center [392, 345] width 14 height 14
checkbox input "true"
click at [808, 505] on button "Delete" at bounding box center [806, 516] width 52 height 23
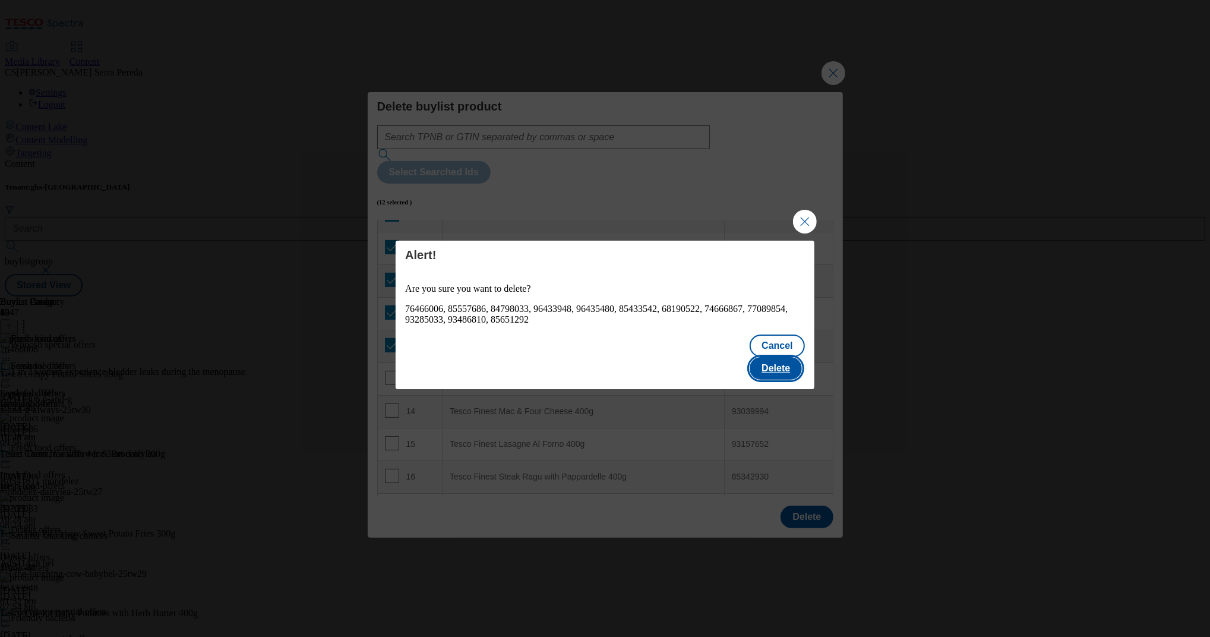
click at [780, 357] on button "Delete" at bounding box center [775, 368] width 52 height 23
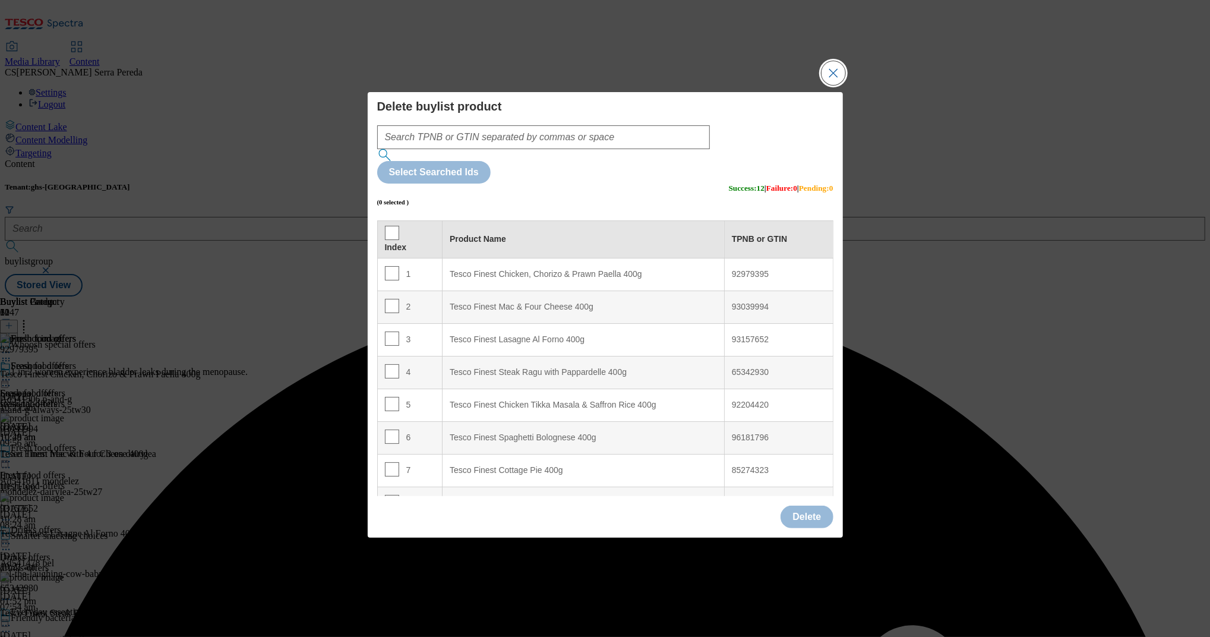
click at [837, 85] on button "Close Modal" at bounding box center [833, 73] width 24 height 24
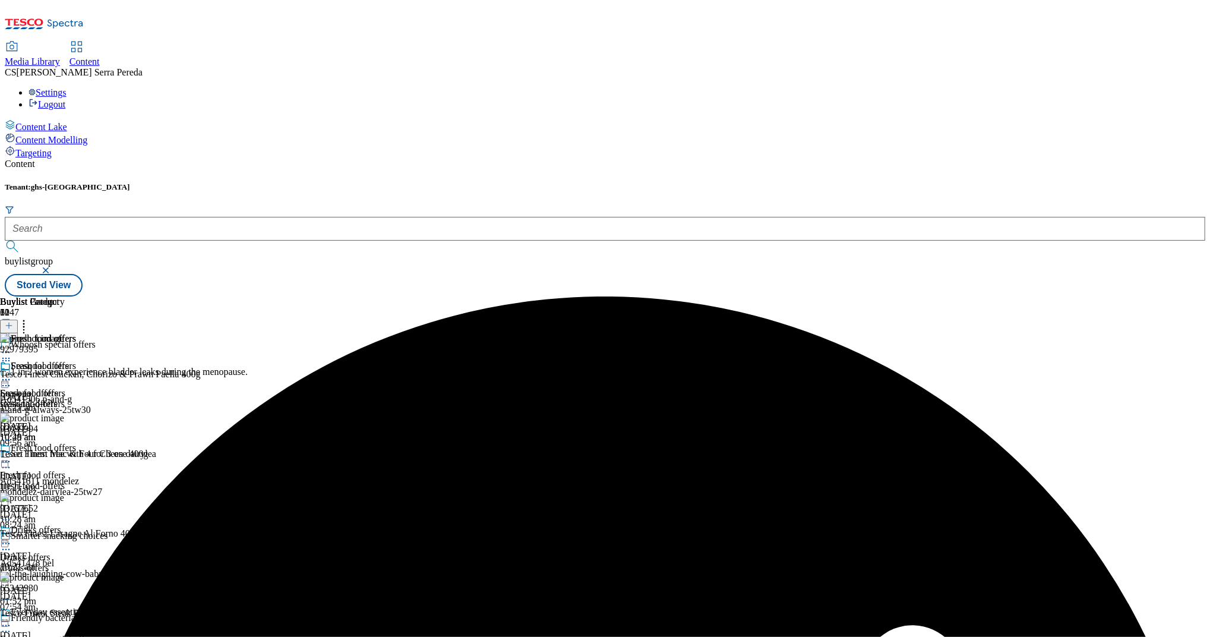
click at [13, 321] on icon at bounding box center [9, 325] width 8 height 8
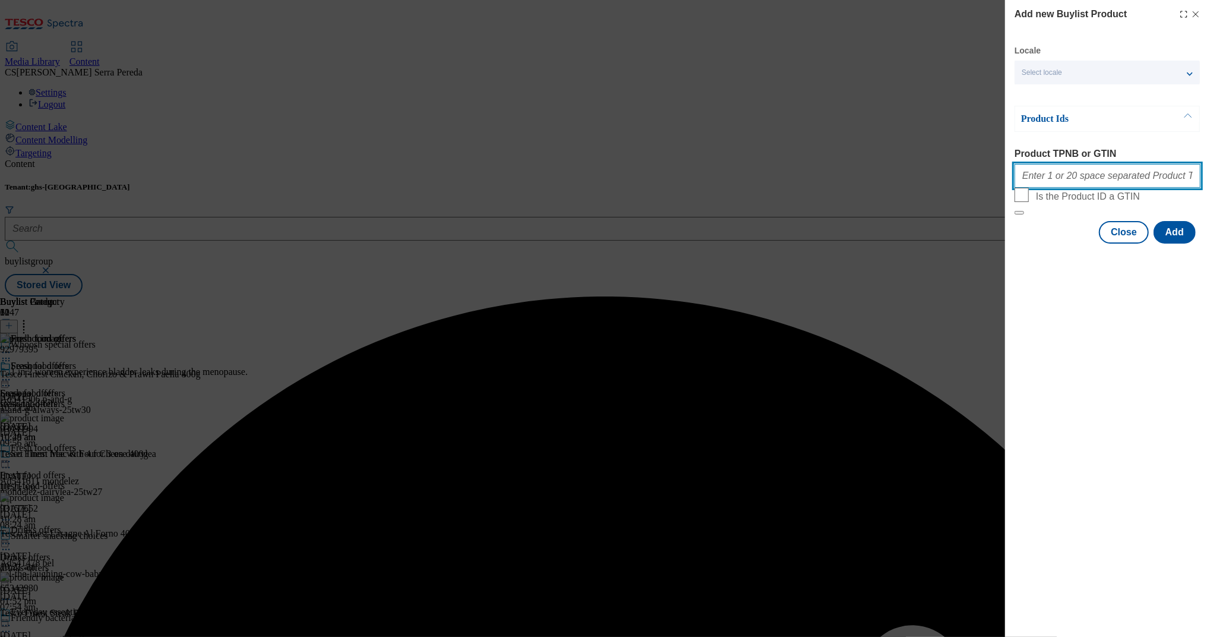
click at [1110, 181] on input "Product TPNB or GTIN" at bounding box center [1107, 176] width 186 height 24
paste input "76466006 85557686 84798033 96433948 96435480 85433542 68190522 77089854 9328503…"
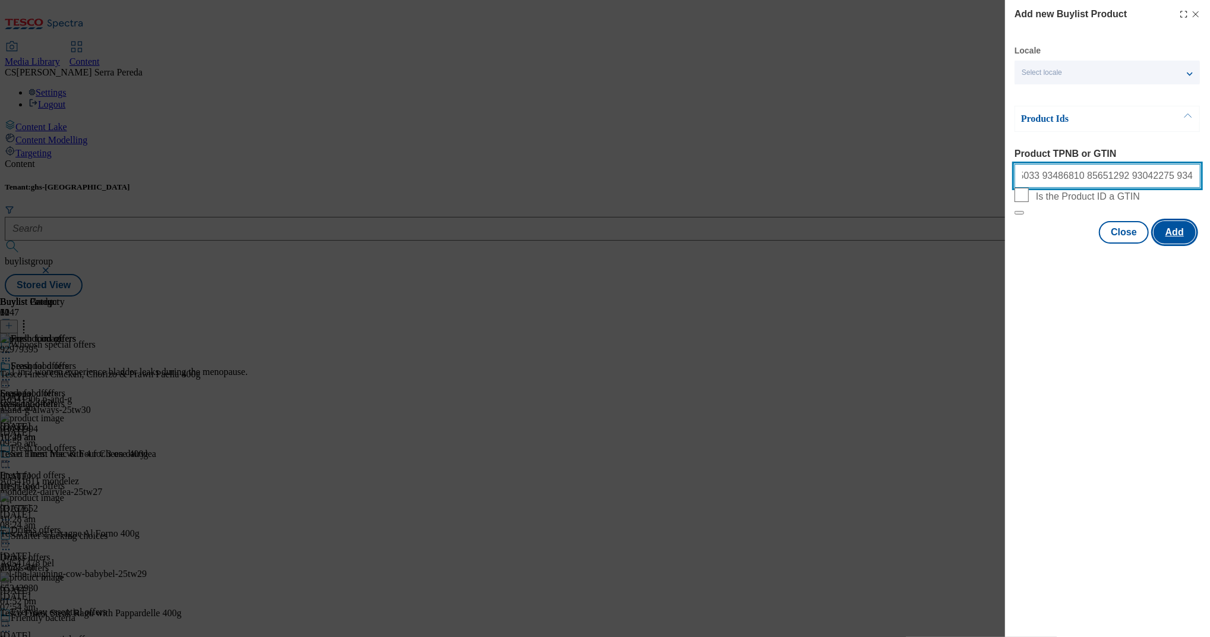
type input "76466006 85557686 84798033 96433948 96435480 85433542 68190522 77089854 9328503…"
click at [1171, 243] on button "Add" at bounding box center [1174, 232] width 42 height 23
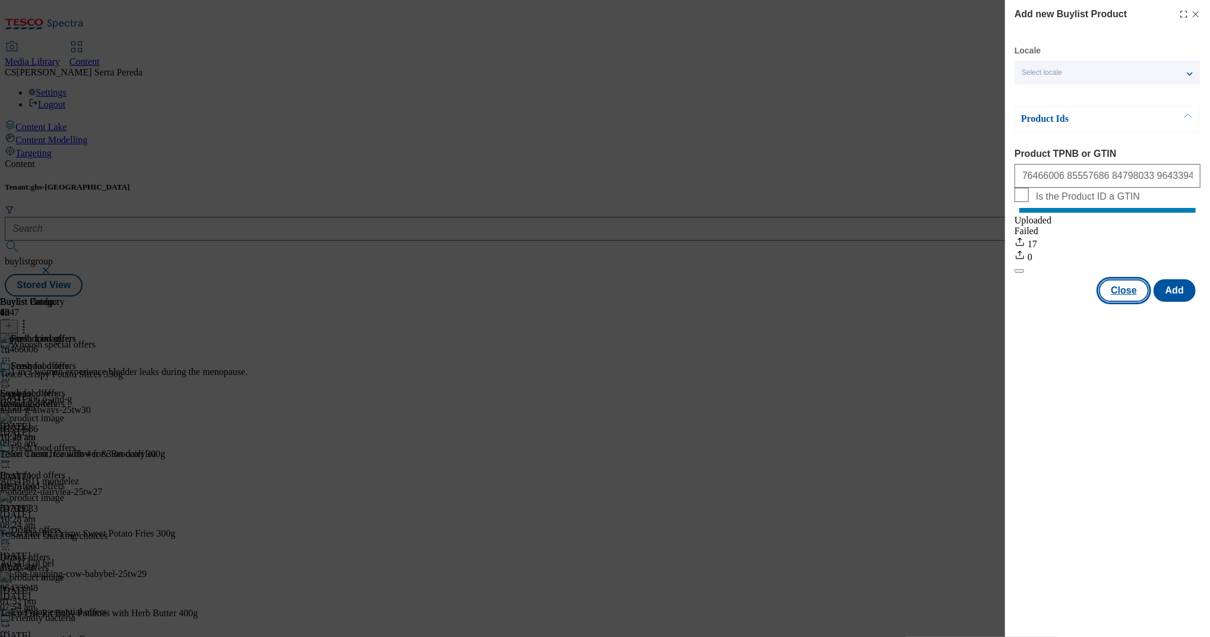
click at [1123, 302] on button "Close" at bounding box center [1124, 290] width 50 height 23
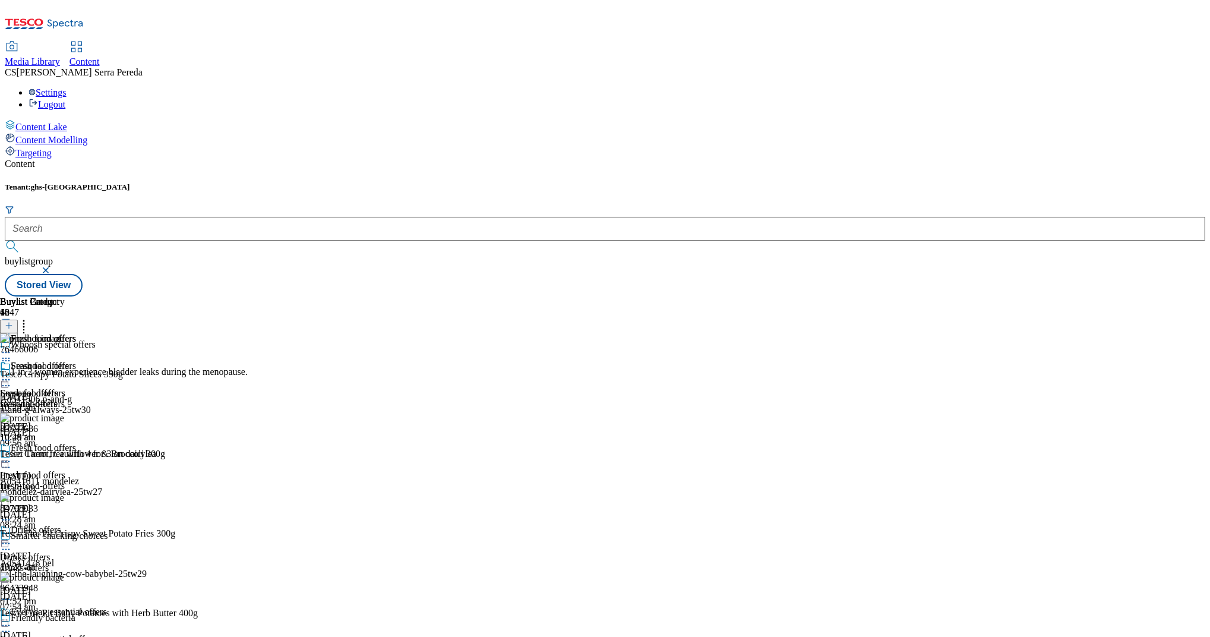
click at [12, 374] on icon at bounding box center [6, 380] width 12 height 12
click at [81, 397] on li "Edit" at bounding box center [53, 404] width 58 height 14
click at [12, 374] on icon at bounding box center [6, 380] width 12 height 12
click at [55, 397] on button "Edit" at bounding box center [39, 404] width 31 height 14
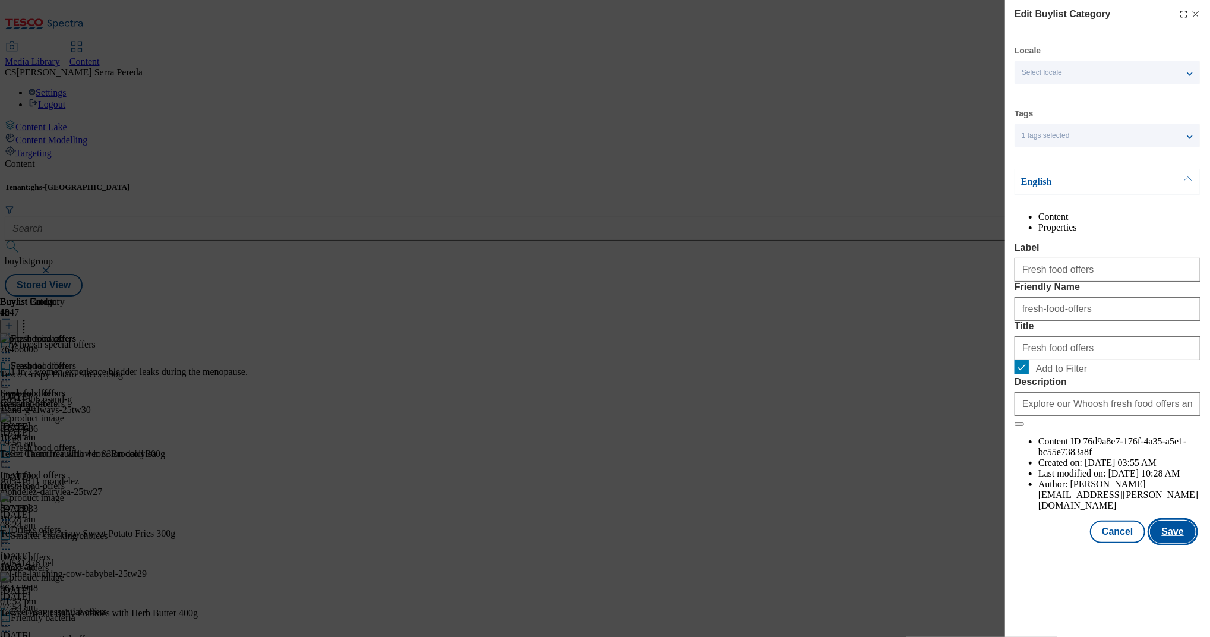
click at [1173, 543] on button "Save" at bounding box center [1173, 531] width 46 height 23
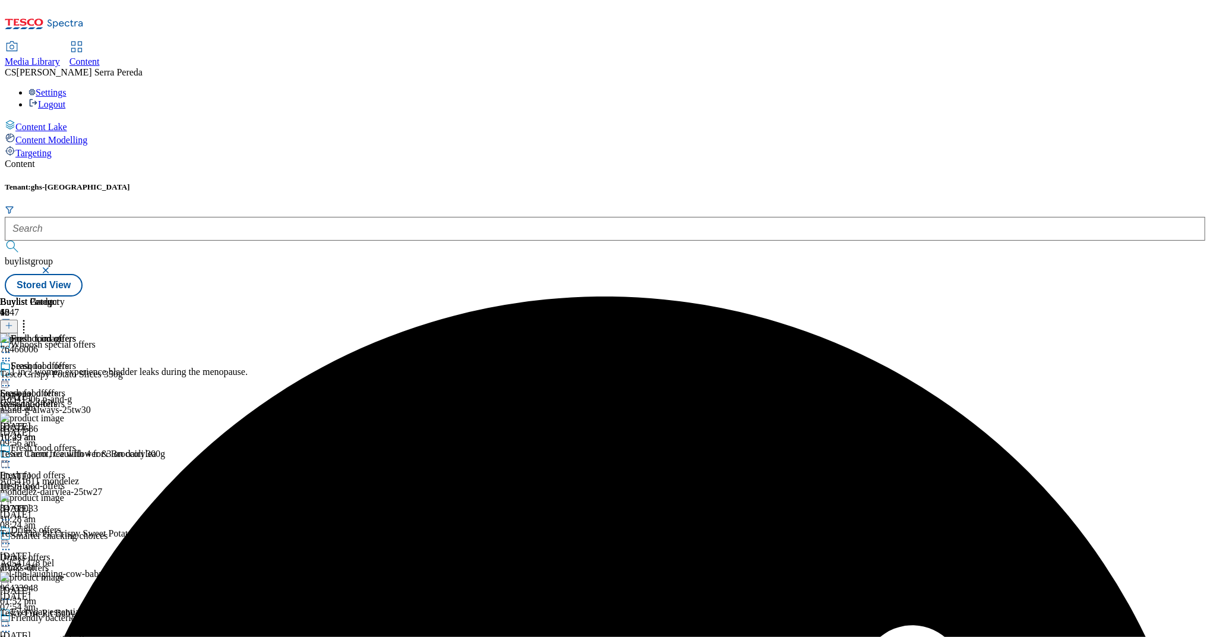
click at [12, 374] on icon at bounding box center [6, 380] width 12 height 12
click at [65, 455] on span "Preview" at bounding box center [51, 459] width 28 height 9
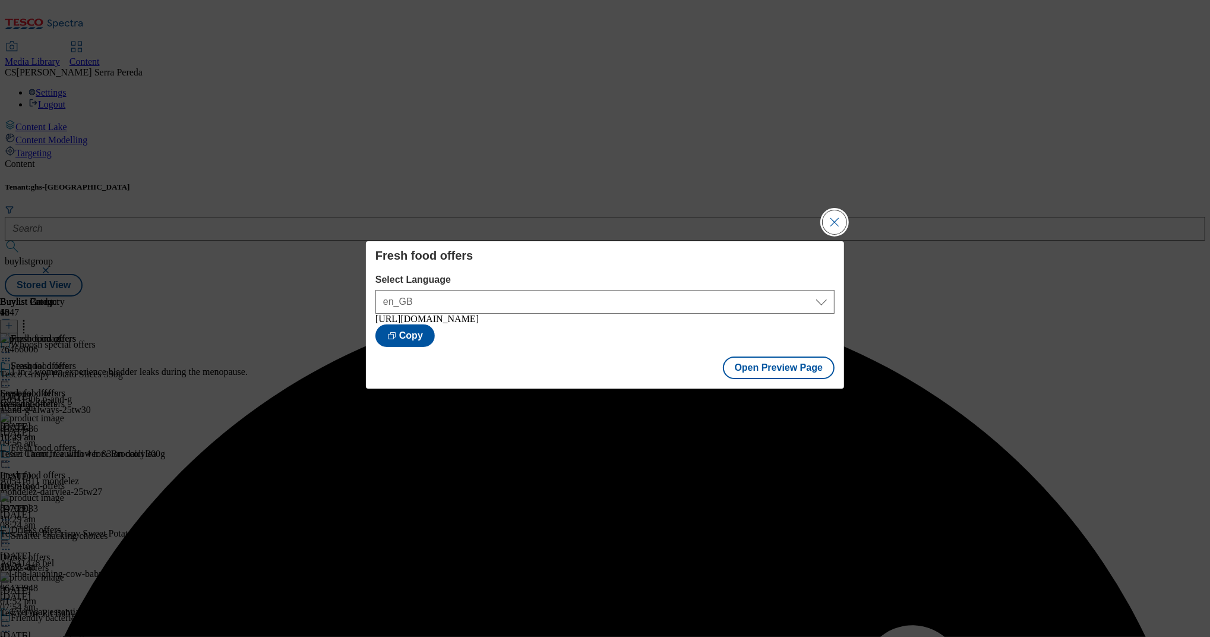
click at [837, 216] on button "Close Modal" at bounding box center [834, 222] width 24 height 24
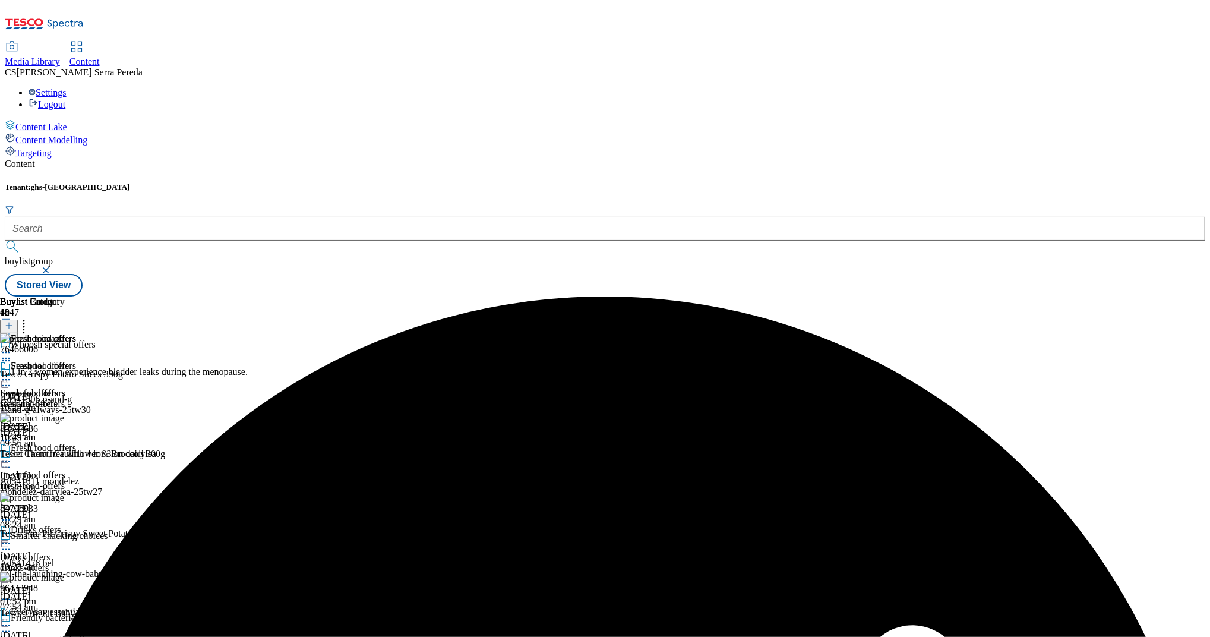
click at [76, 360] on div "Fresh food offers" at bounding box center [38, 373] width 76 height 27
click at [10, 379] on circle at bounding box center [9, 380] width 2 height 2
click at [63, 496] on span "Publish" at bounding box center [50, 500] width 26 height 9
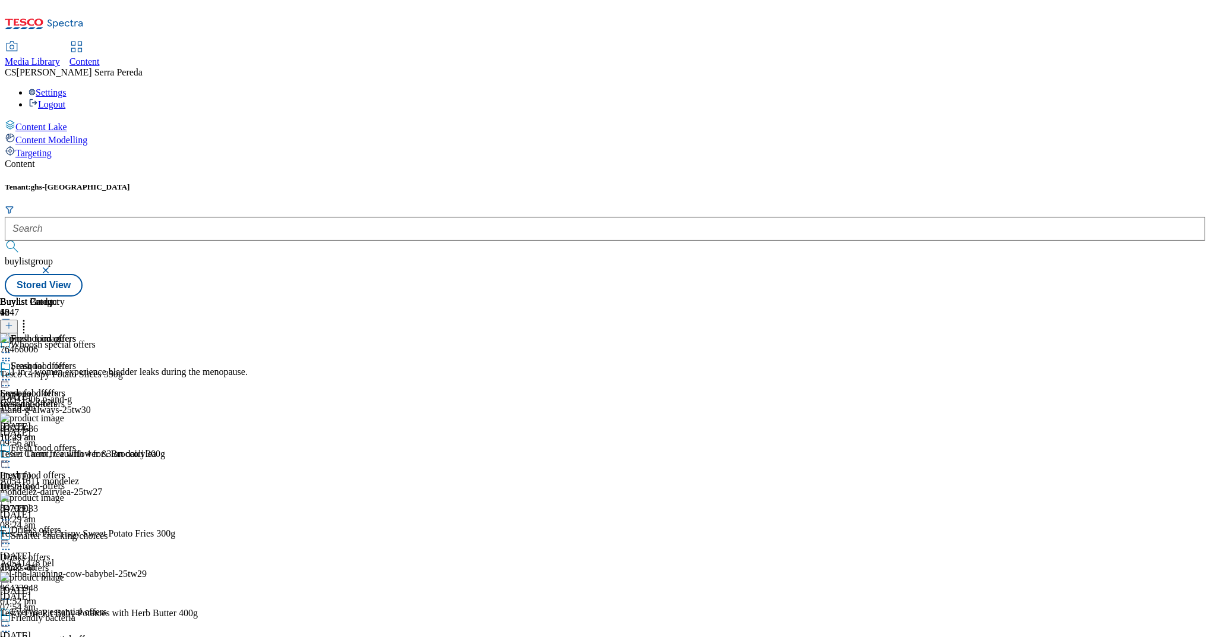
click at [12, 374] on icon at bounding box center [6, 380] width 12 height 12
click at [99, 482] on span "Open Preview Url" at bounding box center [68, 486] width 62 height 9
click at [12, 374] on icon at bounding box center [6, 380] width 12 height 12
click at [103, 479] on button "Open Preview Url" at bounding box center [64, 486] width 80 height 14
